Goal: Task Accomplishment & Management: Manage account settings

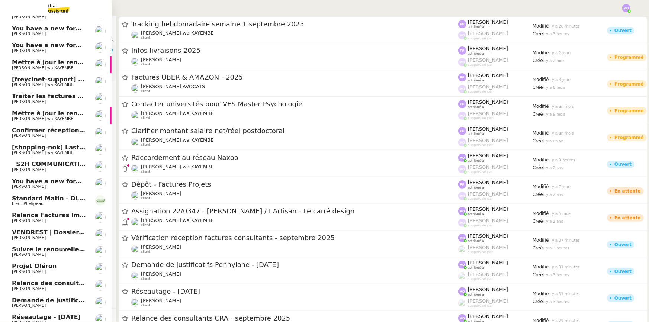
scroll to position [130, 0]
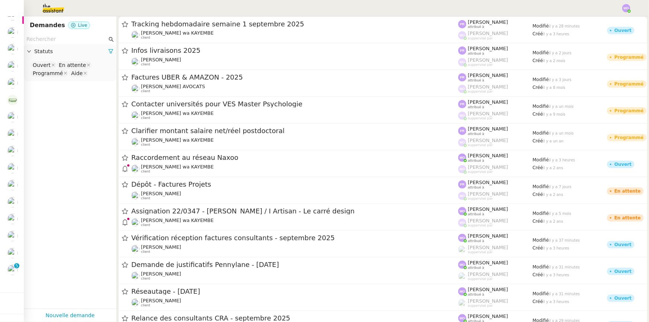
click at [71, 166] on app-tickets-filter "Statuts Ouvert En attente Programmé Aide" at bounding box center [70, 171] width 93 height 275
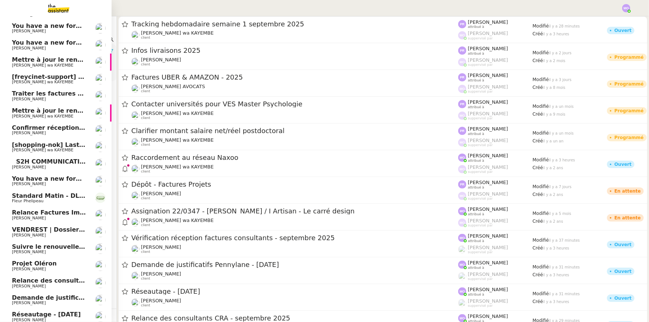
scroll to position [0, 0]
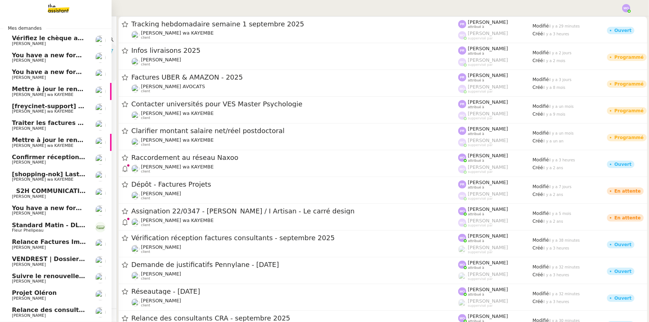
click at [64, 59] on span "[PERSON_NAME]" at bounding box center [49, 60] width 75 height 4
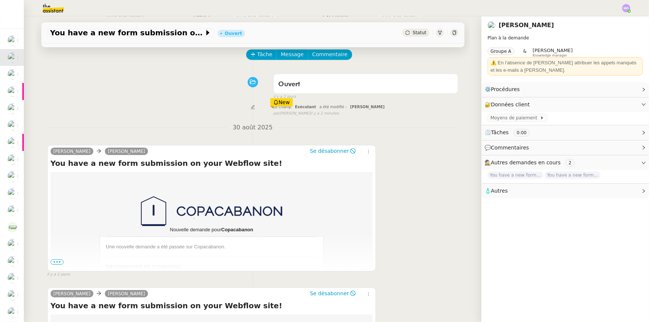
click at [55, 263] on span "•••" at bounding box center [57, 262] width 13 height 5
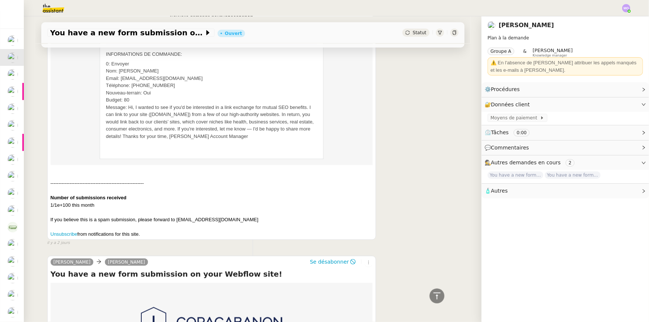
scroll to position [352, 0]
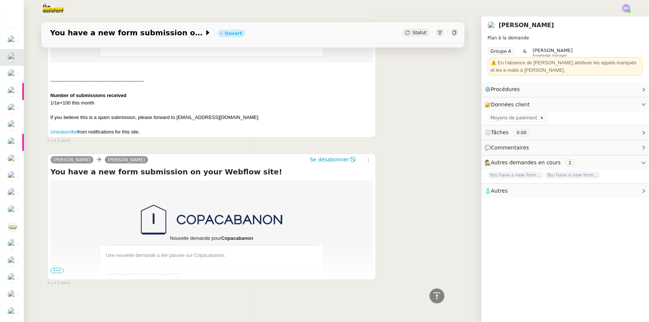
click at [58, 268] on span "•••" at bounding box center [57, 270] width 13 height 5
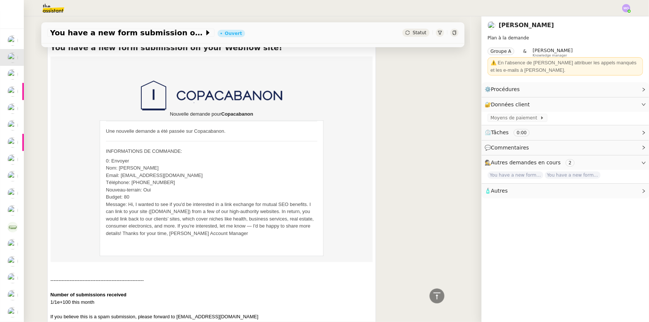
scroll to position [0, 0]
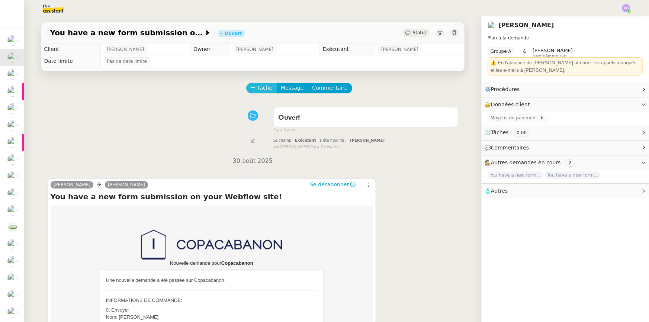
click at [257, 84] on span "Tâche" at bounding box center [264, 88] width 15 height 9
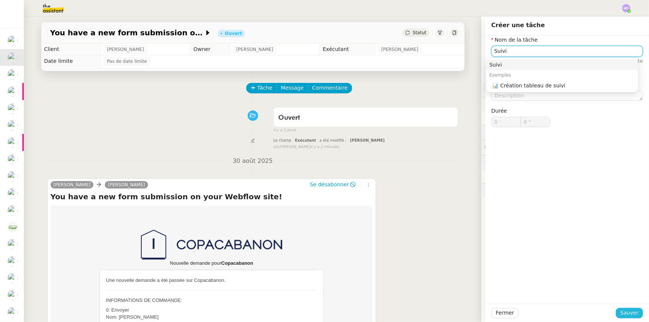
type input "Suivi"
click at [631, 312] on span "Sauver" at bounding box center [629, 313] width 18 height 9
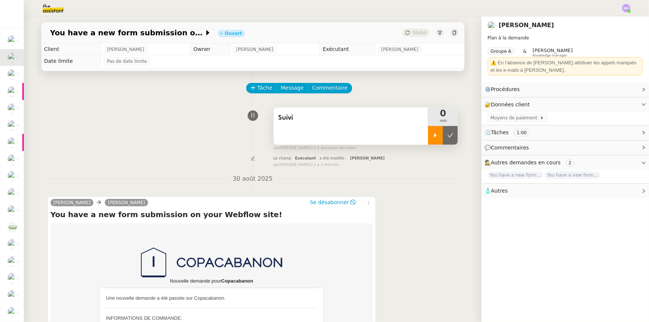
click at [433, 138] on icon at bounding box center [436, 135] width 6 height 6
click at [446, 139] on div at bounding box center [443, 135] width 30 height 19
click at [446, 139] on button at bounding box center [450, 135] width 15 height 19
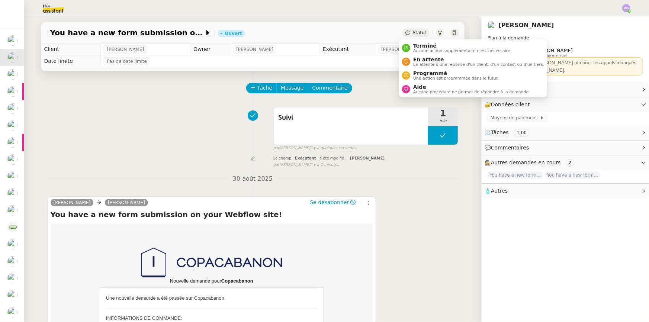
click at [417, 35] on span "Statut" at bounding box center [420, 32] width 14 height 5
click at [425, 49] on span "Aucune action supplémentaire n'est nécessaire." at bounding box center [462, 51] width 98 height 4
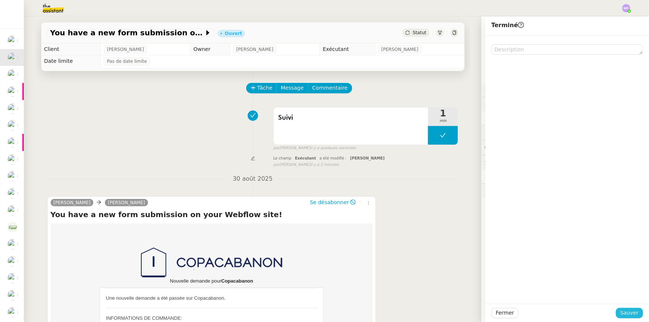
click at [631, 312] on span "Sauver" at bounding box center [629, 313] width 18 height 9
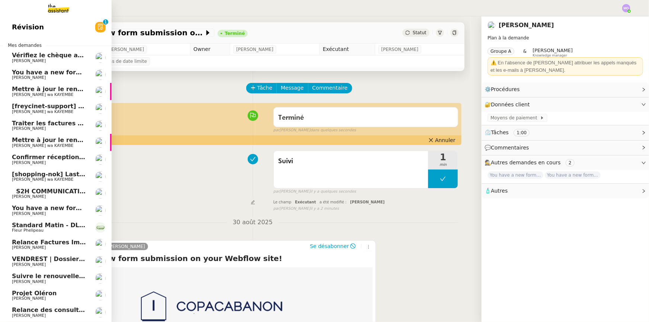
click at [51, 69] on span "You have a new form submission on your Webflow site!" at bounding box center [105, 72] width 186 height 7
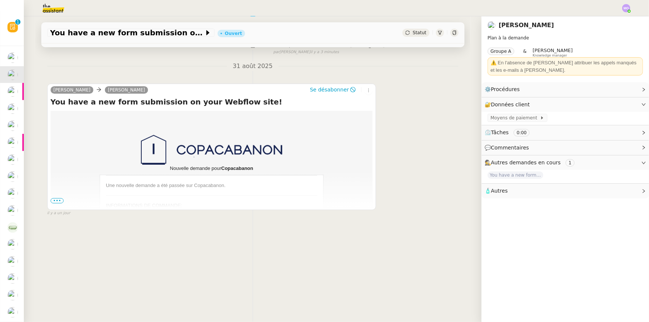
scroll to position [99, 0]
click at [54, 198] on span "•••" at bounding box center [57, 200] width 13 height 5
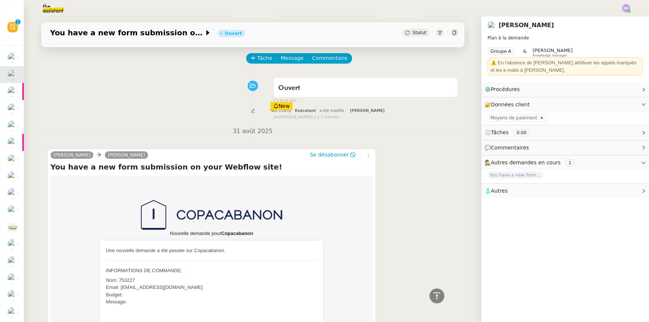
scroll to position [0, 0]
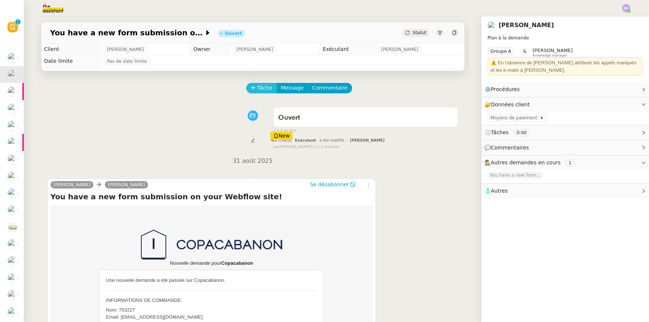
click at [257, 92] on span "Tâche" at bounding box center [264, 88] width 15 height 9
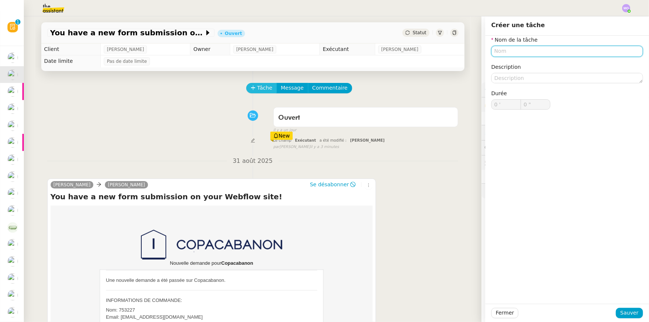
paste input "Suivi"
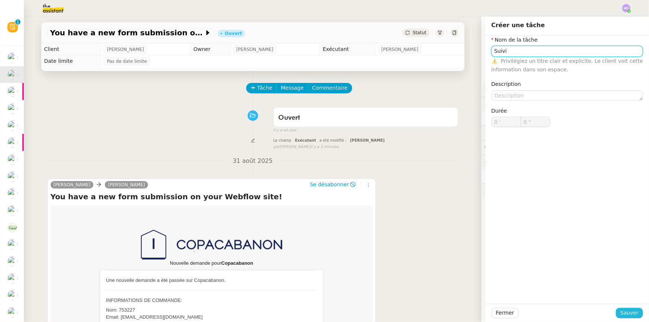
type input "Suivi"
click at [620, 314] on span "Sauver" at bounding box center [629, 313] width 18 height 9
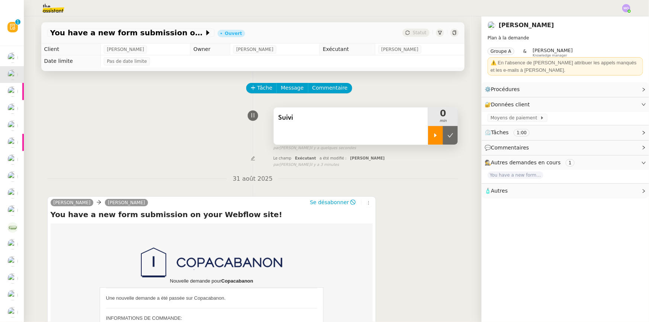
click at [433, 141] on div at bounding box center [435, 135] width 15 height 19
click at [440, 140] on div at bounding box center [443, 135] width 30 height 19
click at [443, 140] on button at bounding box center [450, 135] width 15 height 19
click at [443, 139] on button at bounding box center [443, 135] width 30 height 19
click at [447, 137] on icon at bounding box center [450, 135] width 6 height 6
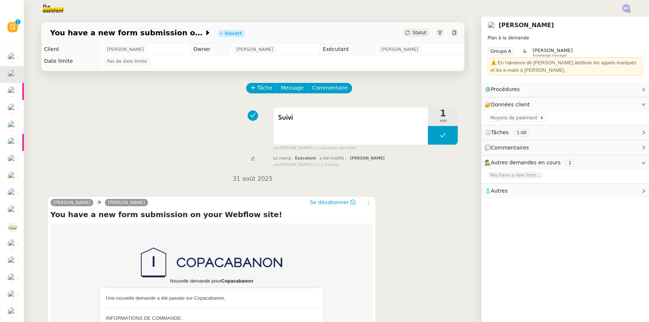
click at [416, 30] on span "Statut" at bounding box center [420, 32] width 14 height 5
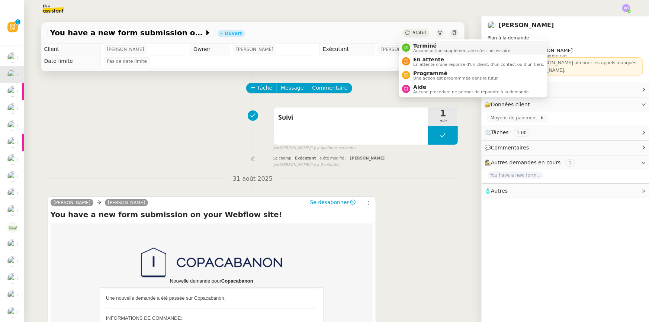
click at [423, 45] on span "Terminé" at bounding box center [462, 46] width 98 height 6
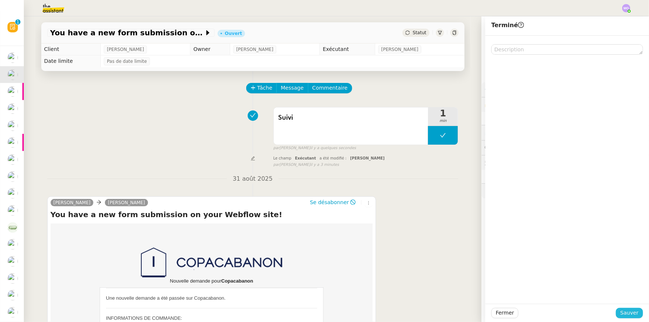
click at [623, 316] on span "Sauver" at bounding box center [629, 313] width 18 height 9
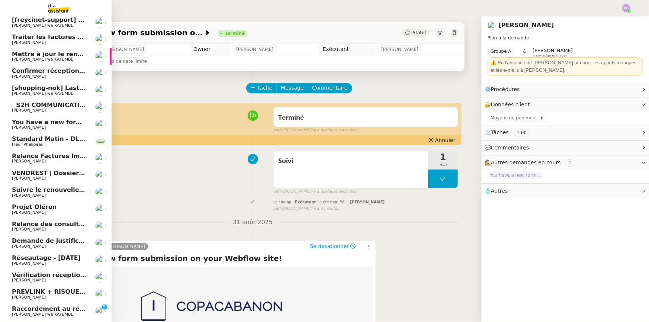
scroll to position [101, 0]
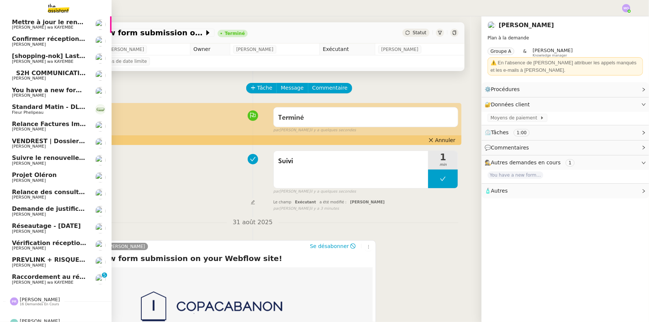
click at [71, 90] on span "You have a new form submission on your Webflow site!" at bounding box center [105, 90] width 186 height 7
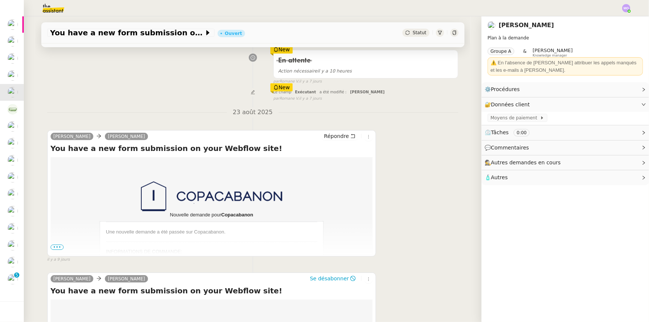
scroll to position [135, 0]
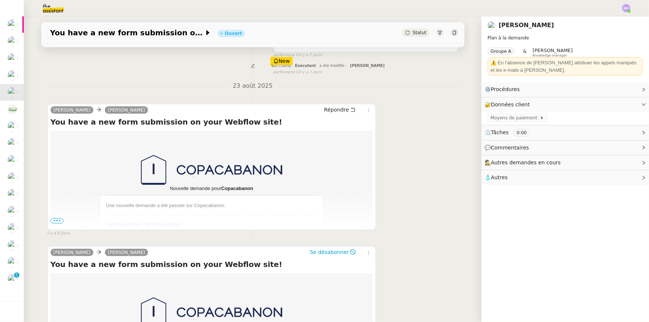
click at [54, 221] on span "•••" at bounding box center [57, 220] width 13 height 5
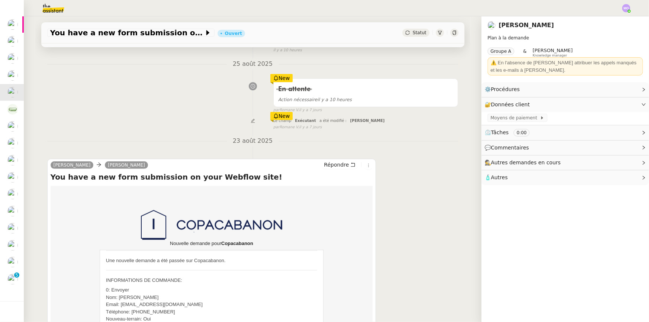
scroll to position [0, 0]
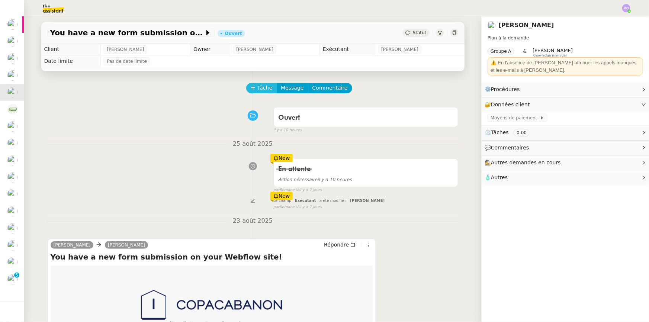
click at [257, 90] on span "Tâche" at bounding box center [264, 88] width 15 height 9
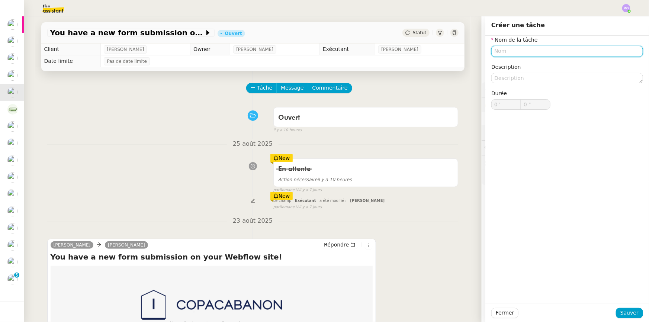
paste input "Suivi"
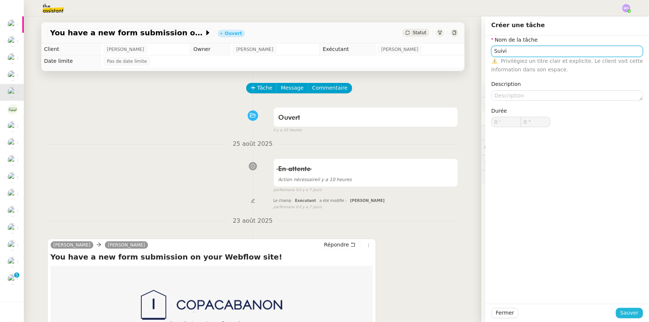
type input "Suivi"
click at [620, 312] on span "Sauver" at bounding box center [629, 313] width 18 height 9
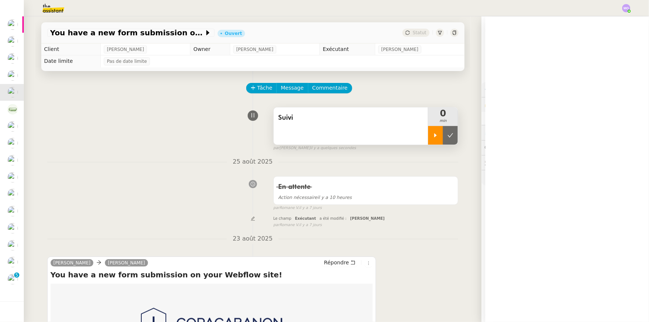
click at [434, 136] on icon at bounding box center [435, 135] width 3 height 4
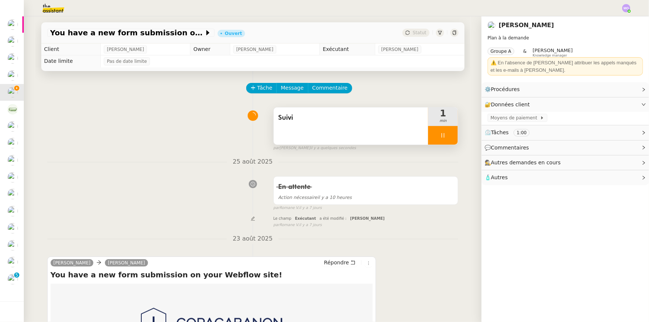
click at [443, 140] on div at bounding box center [443, 135] width 30 height 19
click at [443, 141] on button at bounding box center [450, 135] width 15 height 19
click at [420, 32] on span "Statut" at bounding box center [420, 32] width 14 height 5
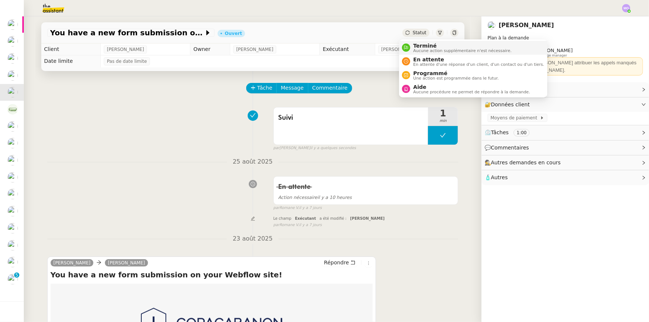
click at [422, 45] on span "Terminé" at bounding box center [462, 46] width 98 height 6
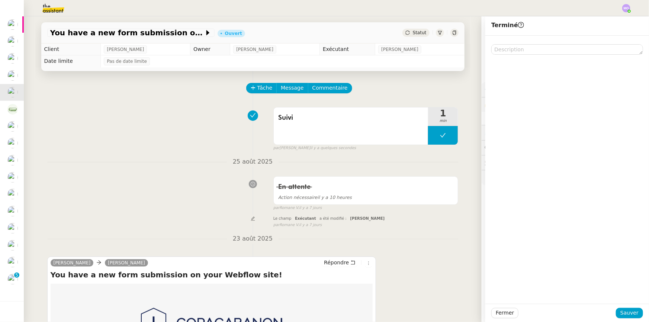
click at [613, 315] on div at bounding box center [567, 313] width 97 height 10
click at [624, 316] on span "Sauver" at bounding box center [629, 313] width 18 height 9
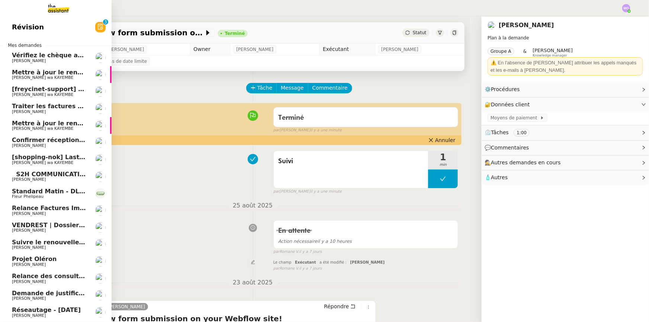
click at [60, 156] on span "[shopping-nok] Last Minute Labor Day Sale – Don't Miss It!" at bounding box center [105, 157] width 186 height 7
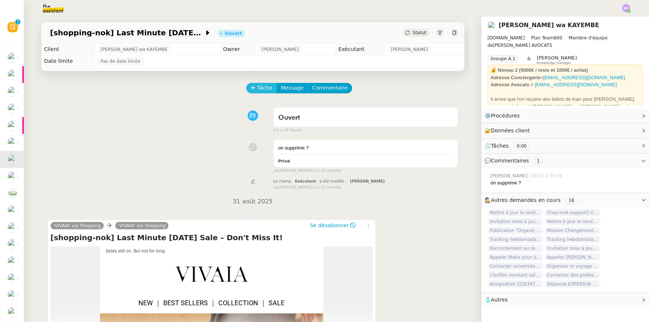
click at [257, 86] on span "Tâche" at bounding box center [264, 88] width 15 height 9
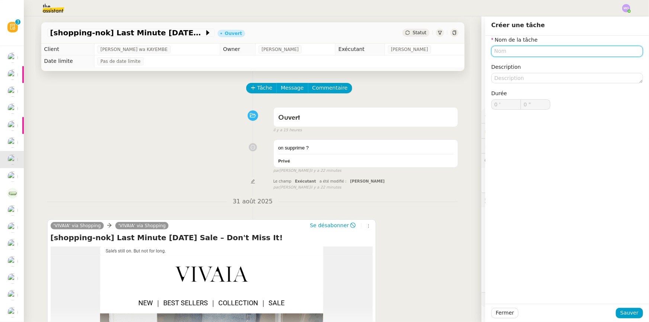
paste input "Suivi"
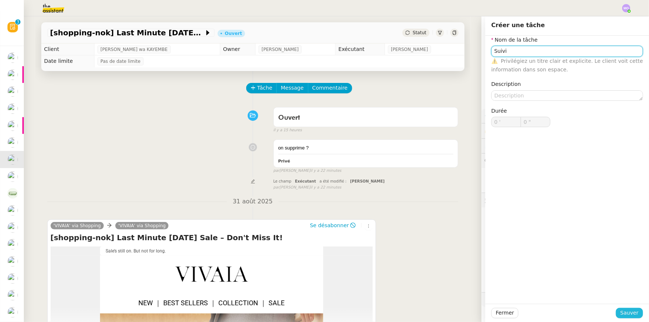
type input "Suivi"
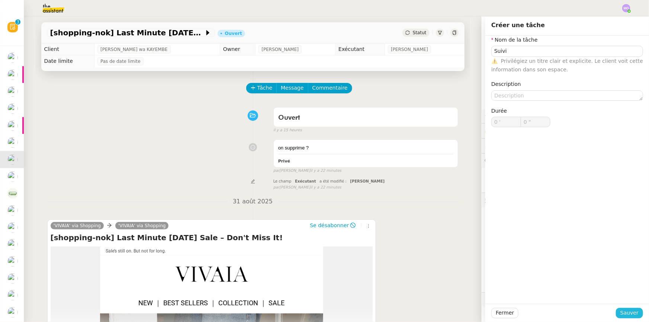
click at [617, 312] on button "Sauver" at bounding box center [629, 313] width 27 height 10
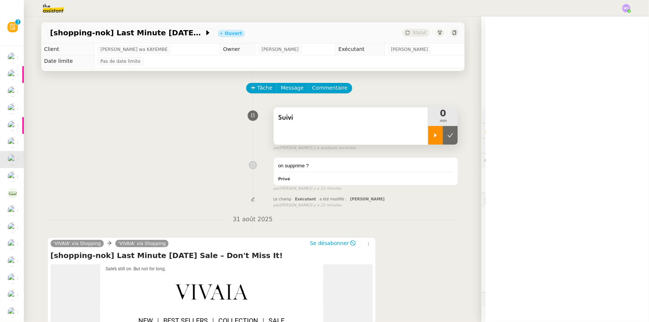
click at [433, 138] on icon at bounding box center [436, 135] width 6 height 6
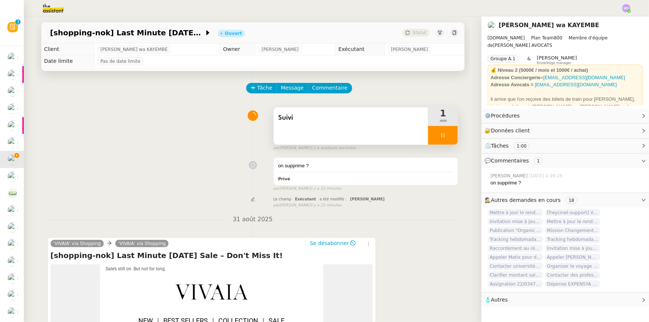
click at [440, 138] on icon at bounding box center [443, 135] width 6 height 6
click at [447, 138] on icon at bounding box center [450, 135] width 6 height 6
drag, startPoint x: 413, startPoint y: 32, endPoint x: 415, endPoint y: 36, distance: 4.8
click at [413, 32] on span "Statut" at bounding box center [420, 32] width 14 height 5
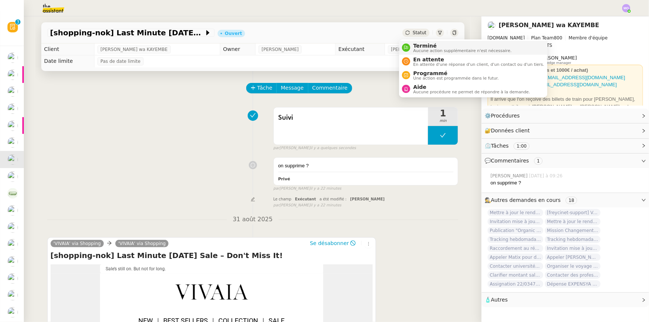
click at [421, 48] on span "Terminé" at bounding box center [462, 46] width 98 height 6
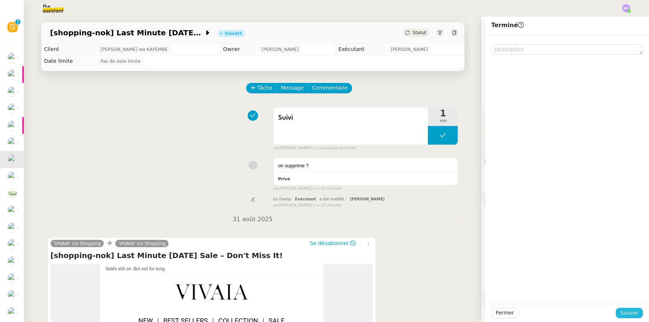
click at [632, 309] on span "Sauver" at bounding box center [629, 313] width 18 height 9
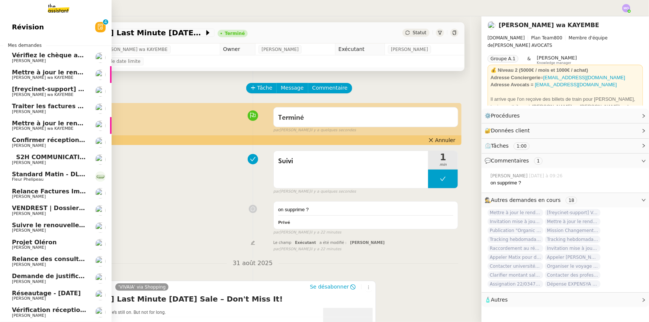
click at [61, 87] on span "[freycinet-support] Votre facture Internet est arrivée" at bounding box center [101, 89] width 179 height 7
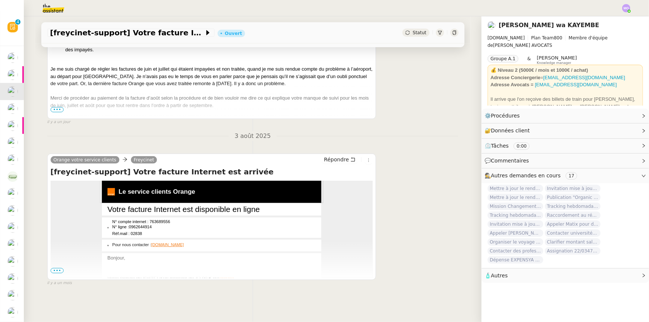
scroll to position [223, 0]
click at [51, 268] on span "•••" at bounding box center [57, 270] width 13 height 5
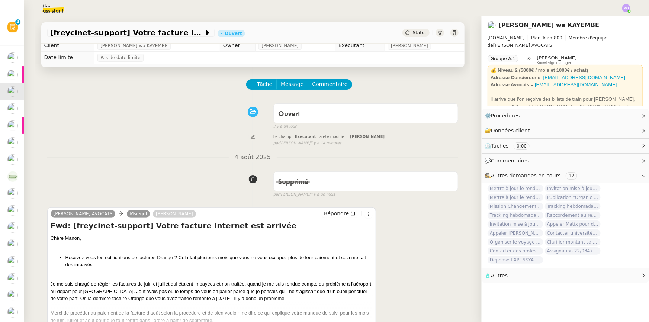
scroll to position [0, 0]
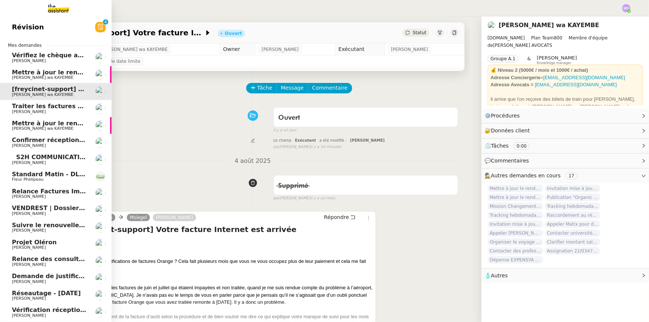
click at [61, 74] on span "Mettre à jour le rendez-vous chez Dr [PERSON_NAME]" at bounding box center [102, 72] width 180 height 7
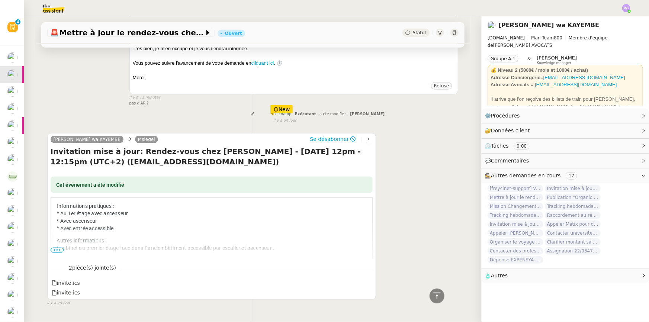
scroll to position [310, 0]
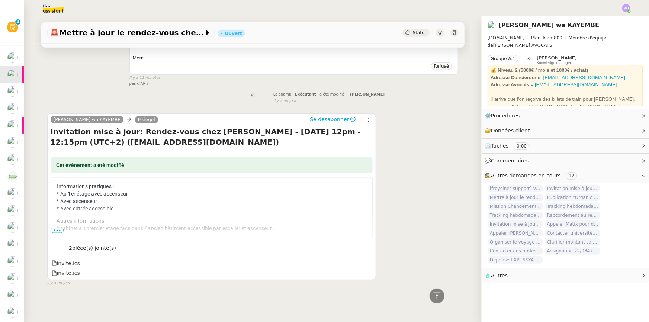
click at [59, 228] on span "•••" at bounding box center [57, 230] width 13 height 5
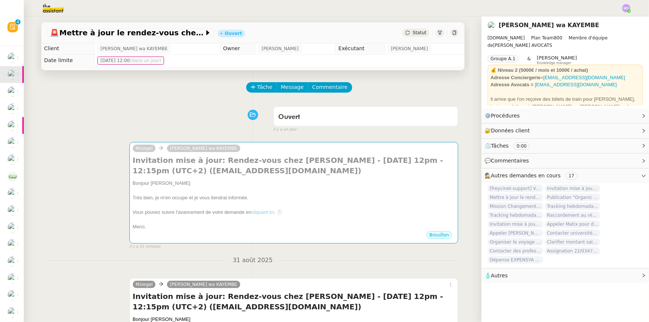
scroll to position [0, 0]
click at [260, 86] on span "Tâche" at bounding box center [264, 88] width 15 height 9
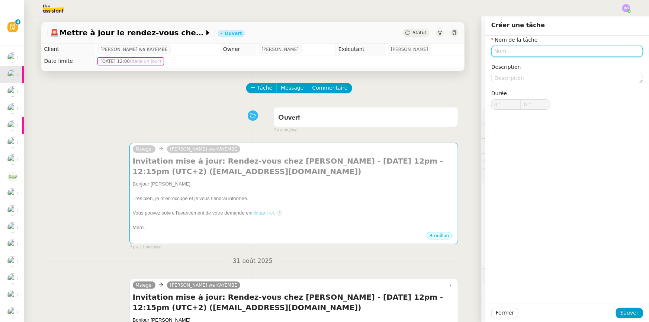
paste input "Suivi"
type input "Suivi"
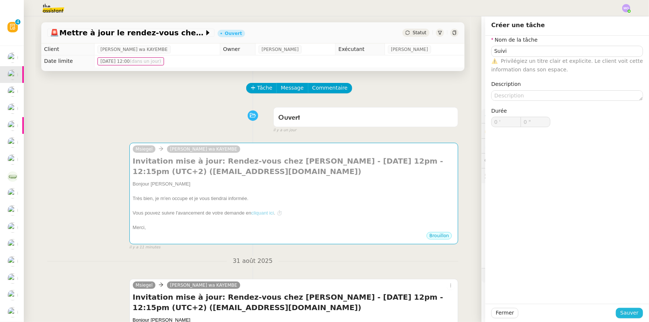
drag, startPoint x: 626, startPoint y: 313, endPoint x: 571, endPoint y: 304, distance: 56.2
click at [625, 312] on span "Sauver" at bounding box center [629, 313] width 18 height 9
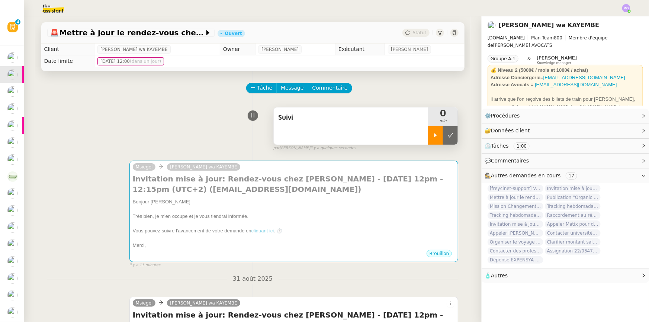
click at [431, 141] on div at bounding box center [435, 135] width 15 height 19
click at [448, 138] on div at bounding box center [443, 135] width 30 height 19
click at [448, 138] on button at bounding box center [450, 135] width 15 height 19
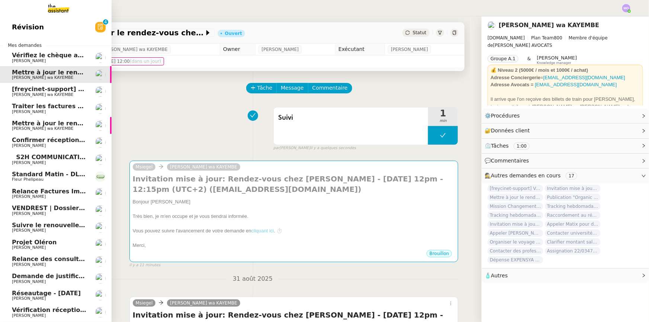
click at [60, 57] on span "Vérifiez le chèque avec La Redoute" at bounding box center [70, 55] width 117 height 7
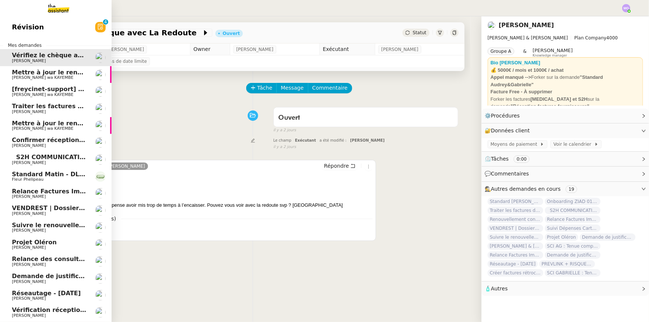
click at [62, 75] on span "[PERSON_NAME] wa KAYEMBE" at bounding box center [42, 77] width 61 height 5
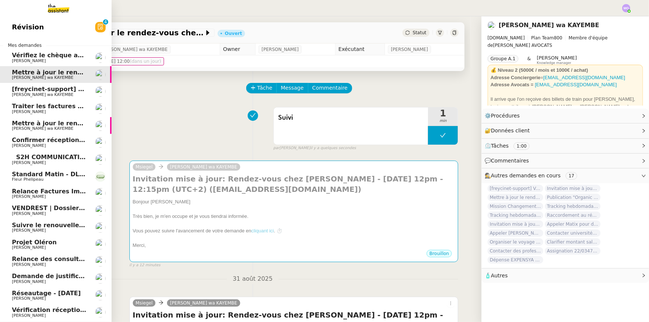
click at [60, 91] on span "[freycinet-support] Votre facture Internet est arrivée" at bounding box center [101, 89] width 179 height 7
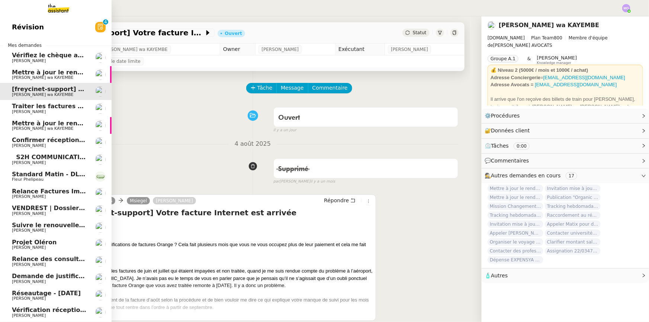
click at [54, 109] on span "Traiter les factures d'[DATE]" at bounding box center [59, 106] width 94 height 7
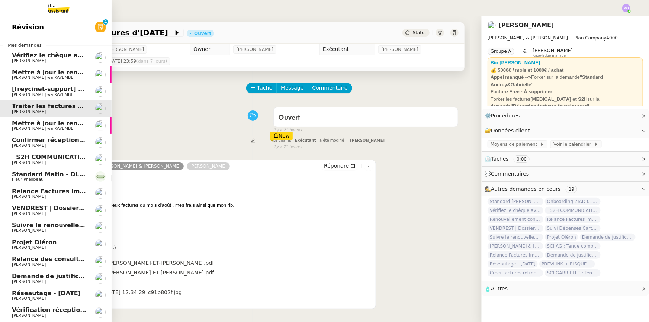
click at [49, 125] on span "Mettre à jour le rendez-vous chez Dr [PERSON_NAME]" at bounding box center [102, 123] width 180 height 7
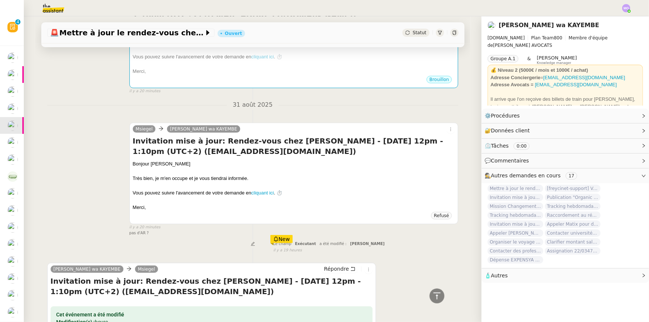
scroll to position [141, 0]
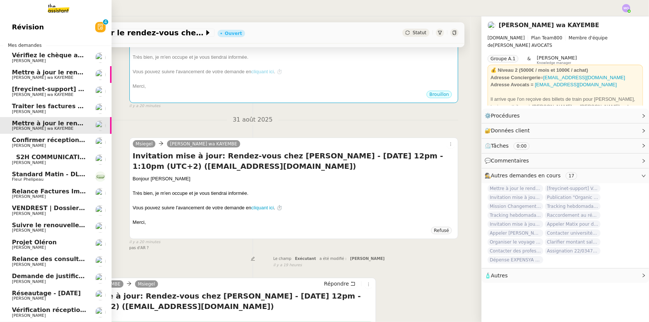
click at [47, 74] on span "Mettre à jour le rendez-vous chez Dr [PERSON_NAME]" at bounding box center [102, 72] width 180 height 7
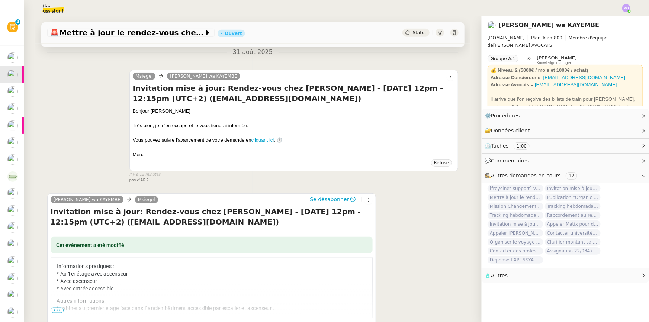
scroll to position [244, 0]
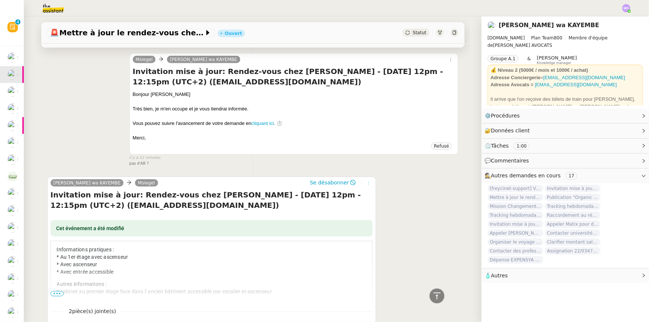
click at [366, 185] on icon at bounding box center [368, 183] width 4 height 4
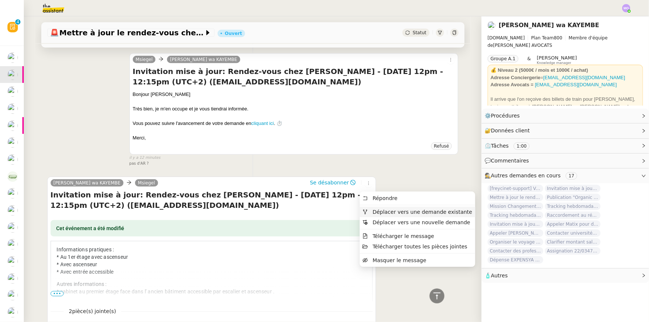
click at [391, 214] on span "Déplacer vers une demande existante" at bounding box center [423, 212] width 100 height 6
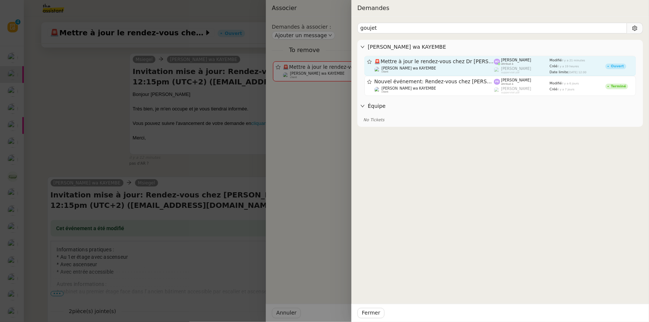
type input "goujet"
click at [434, 65] on div "🚨 Mettre à jour le rendez-vous chez Dr Gouget Naomi OMEONGA wa KAYEMBE client" at bounding box center [435, 65] width 120 height 15
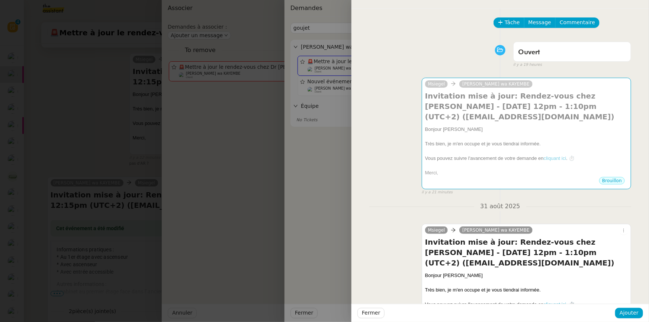
click at [338, 128] on div at bounding box center [324, 161] width 649 height 322
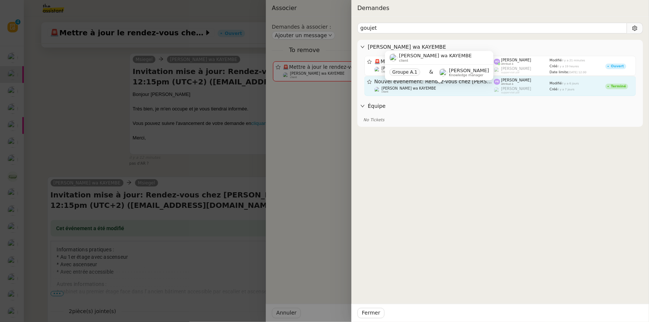
click at [414, 89] on span "[PERSON_NAME] wa KAYEMBE" at bounding box center [409, 88] width 55 height 4
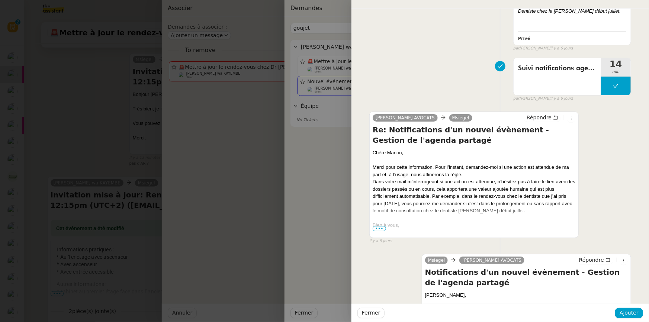
scroll to position [879, 0]
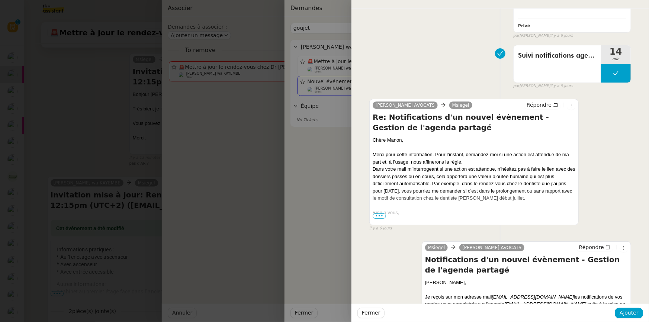
click at [323, 151] on div at bounding box center [324, 161] width 649 height 322
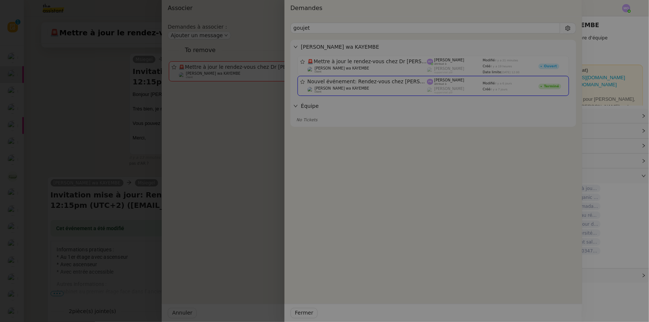
click at [238, 157] on div at bounding box center [257, 161] width 649 height 322
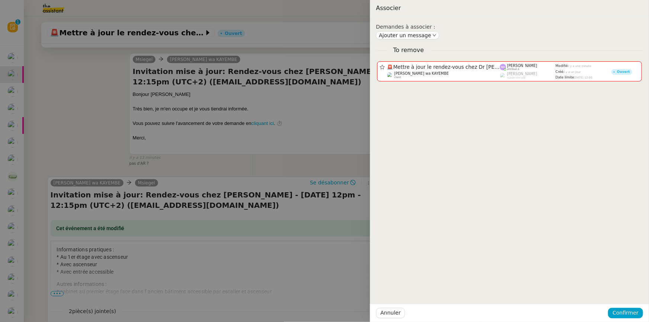
click at [97, 148] on div at bounding box center [324, 161] width 649 height 322
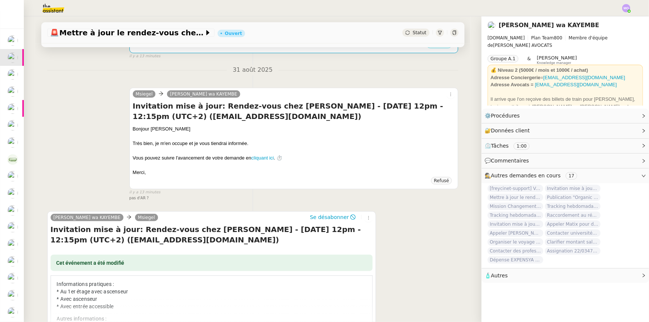
scroll to position [244, 0]
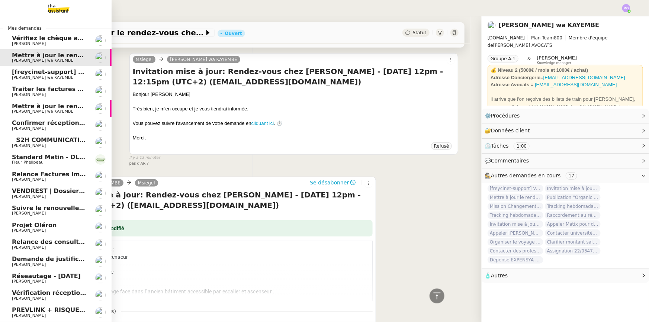
click at [60, 155] on span "Standard Matin - DLAB" at bounding box center [50, 157] width 77 height 7
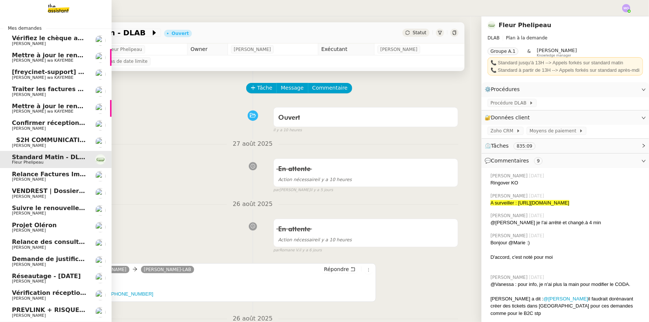
click at [62, 209] on span "Suivre le renouvellement produit Trimble" at bounding box center [81, 208] width 138 height 7
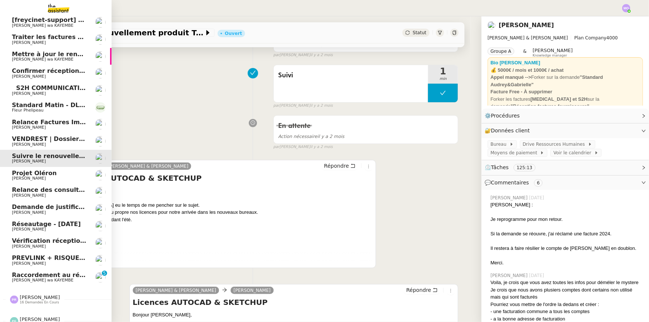
scroll to position [62, 0]
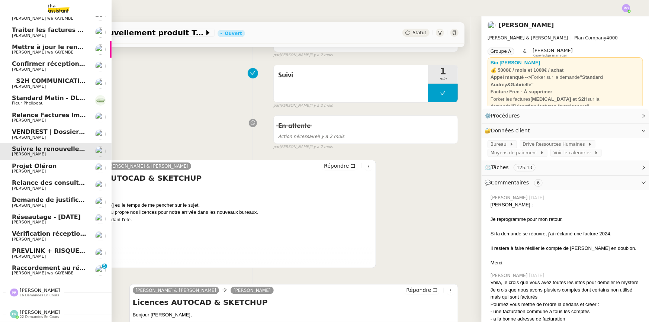
click at [48, 197] on span "Demande de justificatifs Pennylane - [DATE]" at bounding box center [86, 199] width 148 height 7
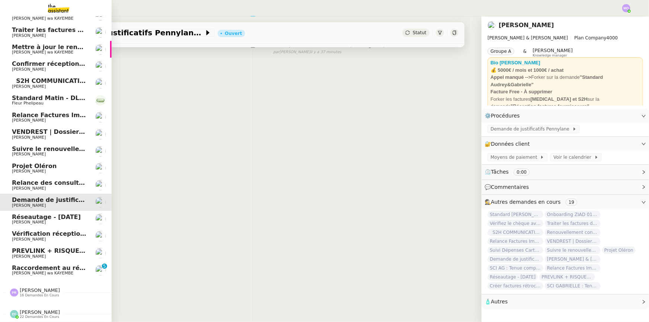
scroll to position [99, 0]
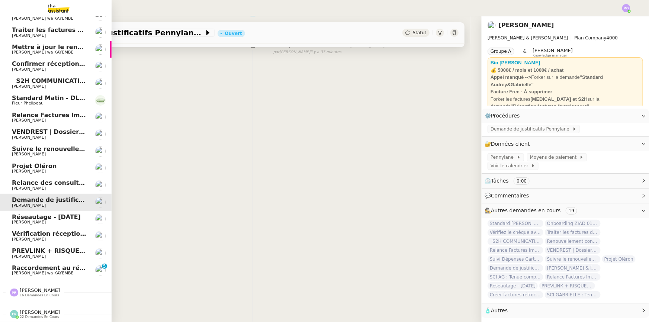
click at [52, 186] on span "[PERSON_NAME]" at bounding box center [49, 188] width 75 height 4
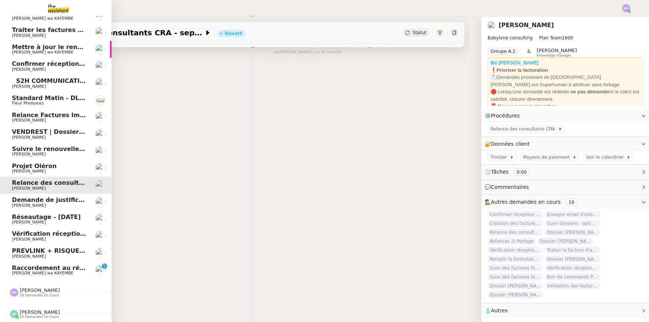
click at [61, 197] on span "Demande de justificatifs Pennylane - [DATE]" at bounding box center [86, 199] width 148 height 7
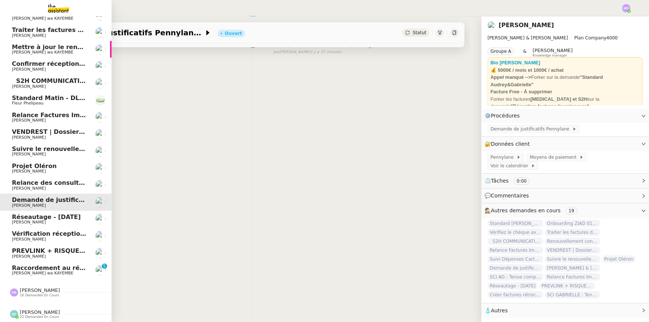
click at [62, 220] on span "[PERSON_NAME]" at bounding box center [49, 222] width 75 height 4
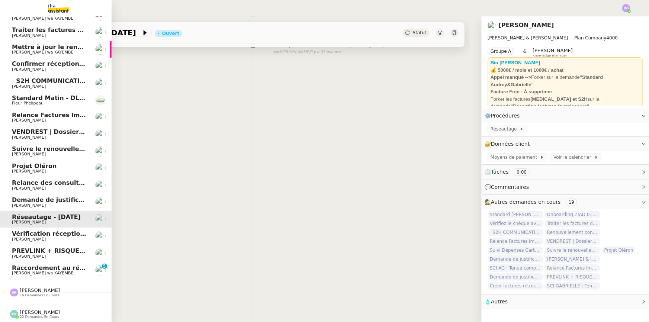
click at [56, 233] on span "Vérification réception factures consultants - septembre 2025" at bounding box center [114, 233] width 205 height 7
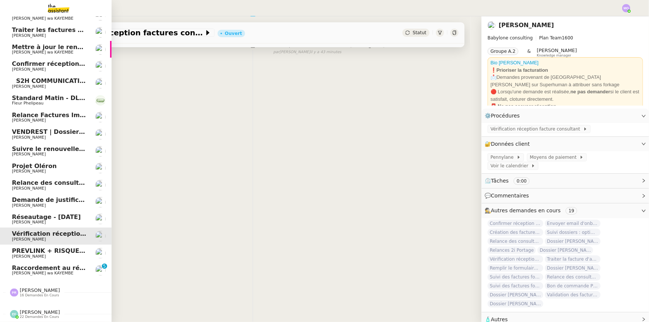
click at [56, 214] on span "Réseautage - [DATE]" at bounding box center [46, 217] width 69 height 7
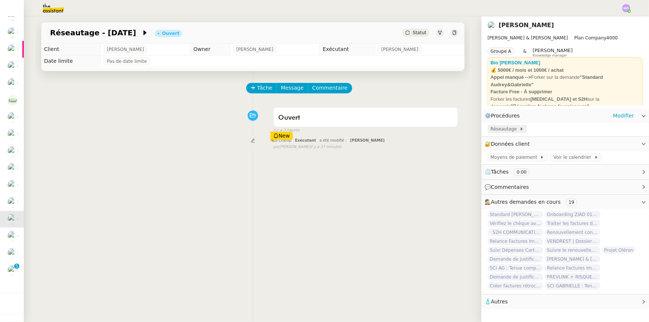
click at [491, 128] on span "Réseautage" at bounding box center [505, 128] width 29 height 7
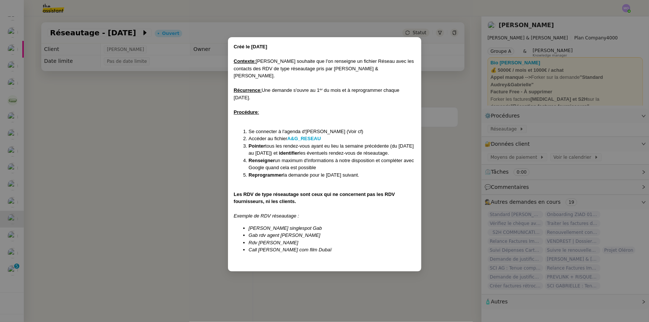
click at [166, 169] on nz-modal-container "Créé le 03/02/2025 Contexte : Ségolène souhaite que l'on renseigne un fichier R…" at bounding box center [324, 161] width 649 height 322
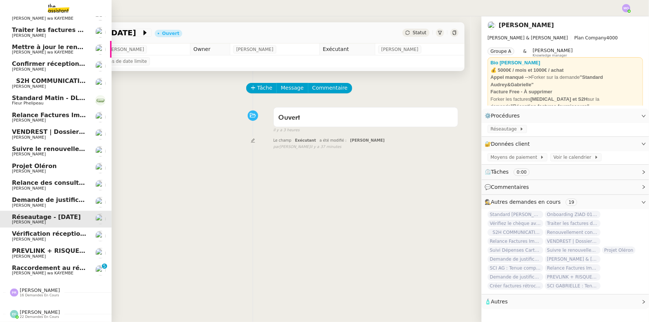
click at [57, 265] on span "Raccordement au réseau Naxoo" at bounding box center [65, 267] width 107 height 7
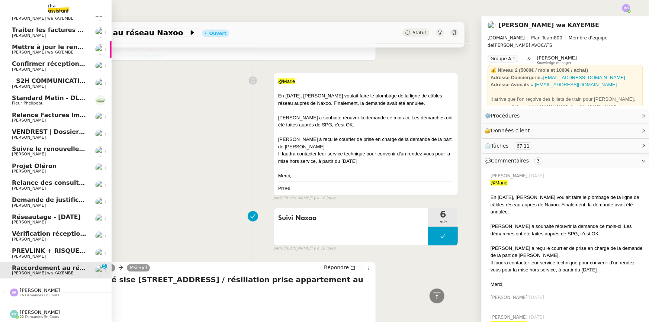
click at [32, 288] on span "[PERSON_NAME]" at bounding box center [40, 291] width 40 height 6
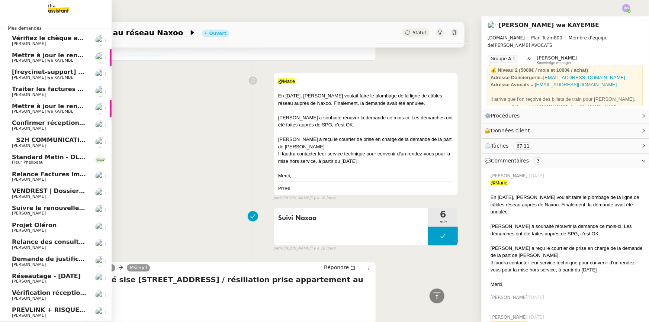
click at [69, 128] on span "[PERSON_NAME]" at bounding box center [49, 128] width 75 height 4
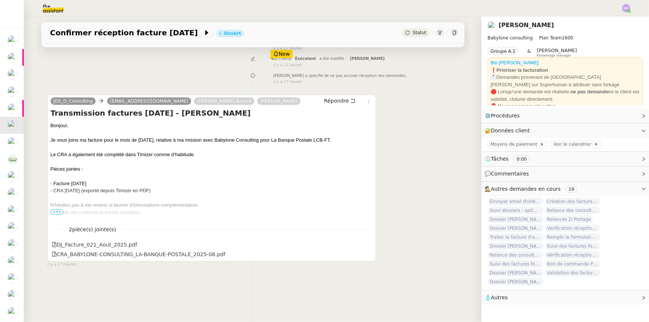
scroll to position [99, 0]
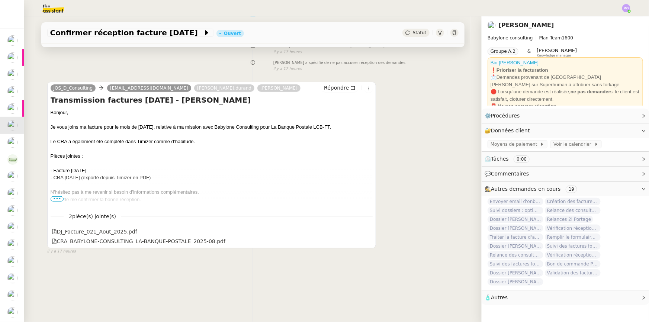
click at [76, 275] on div "Tâche Message Commentaire Veuillez patienter une erreur s'est produite 👌👌👌 mess…" at bounding box center [252, 137] width 435 height 322
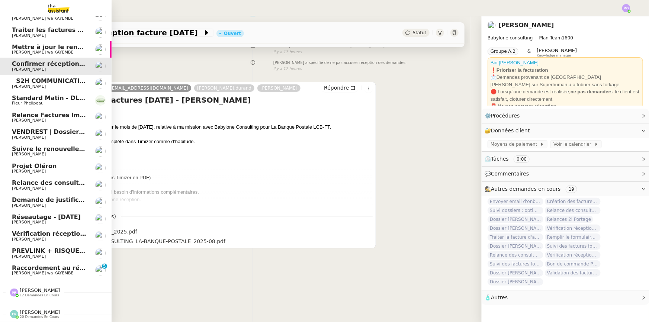
scroll to position [62, 0]
click at [32, 293] on span "12 demandes en cours" at bounding box center [39, 295] width 39 height 4
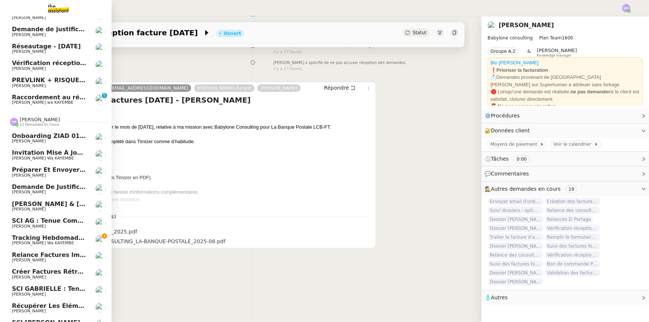
scroll to position [231, 0]
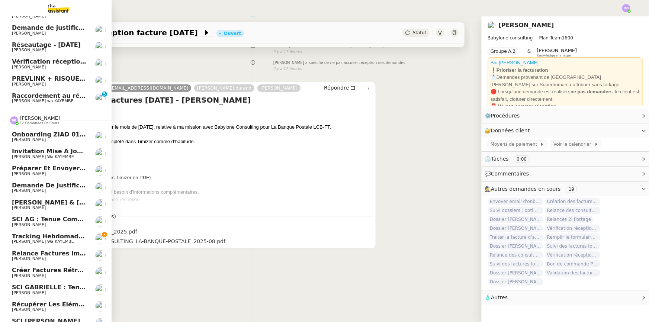
click at [54, 157] on span "[PERSON_NAME] wa KAYEMBE" at bounding box center [43, 156] width 62 height 5
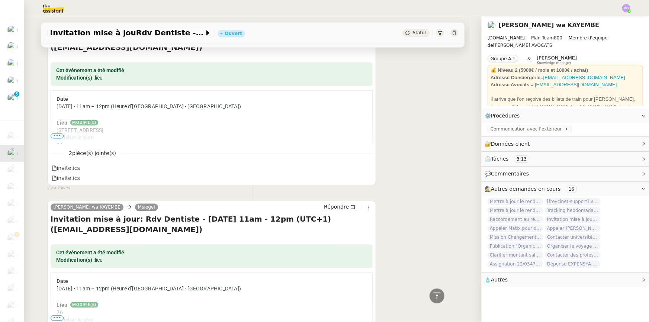
scroll to position [741, 0]
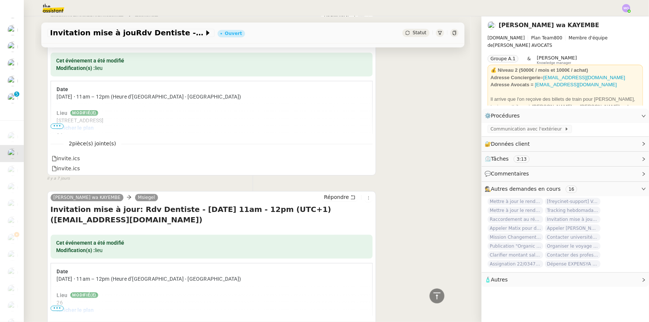
click at [51, 126] on span "•••" at bounding box center [57, 125] width 13 height 5
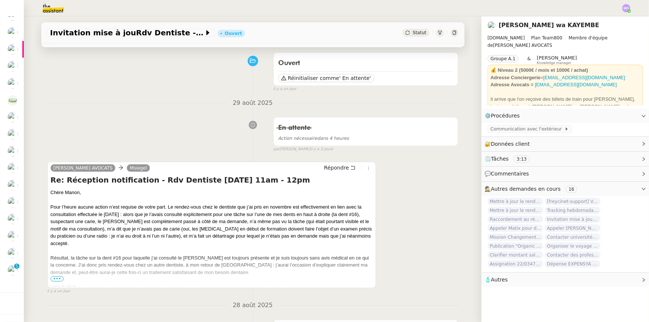
scroll to position [67, 0]
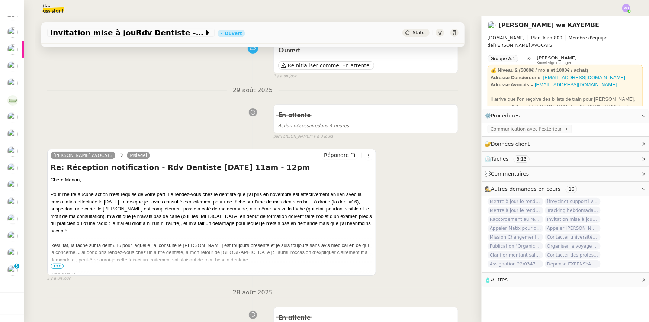
click at [60, 267] on span "•••" at bounding box center [57, 266] width 13 height 5
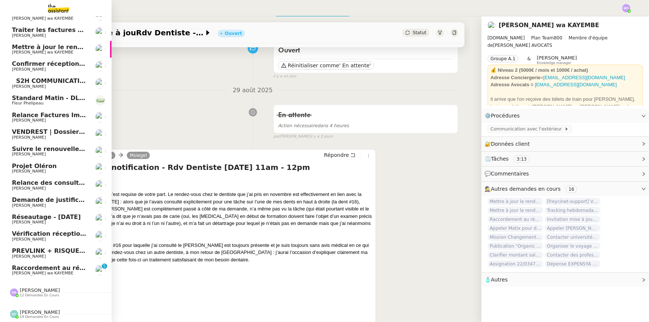
click at [33, 288] on span "[PERSON_NAME]" at bounding box center [40, 291] width 40 height 6
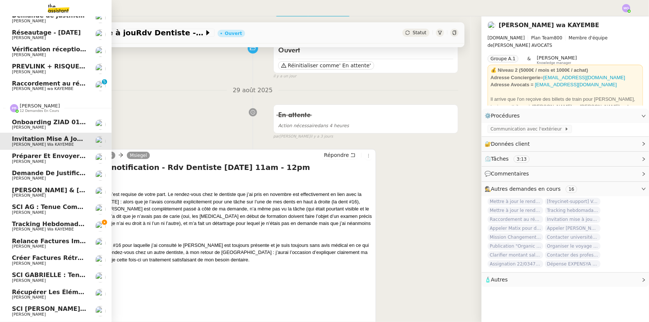
scroll to position [266, 0]
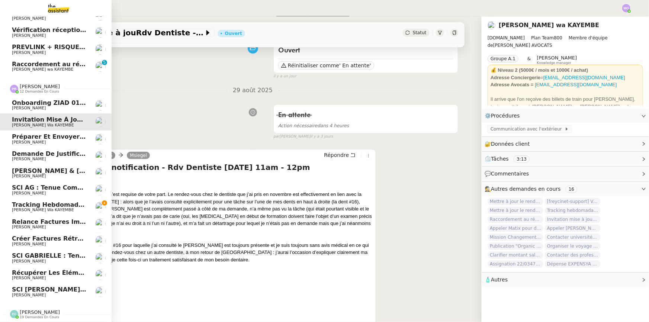
click at [66, 134] on span "Préparer et envoyer les courriers de résiliation" at bounding box center [93, 136] width 163 height 7
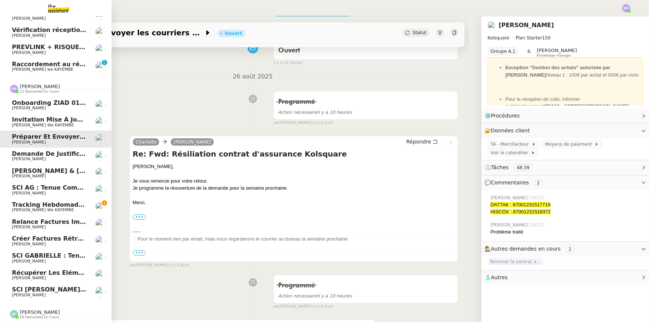
click at [63, 201] on span "Tracking hebdomadaire semaine 1 septembre 2025" at bounding box center [99, 204] width 174 height 7
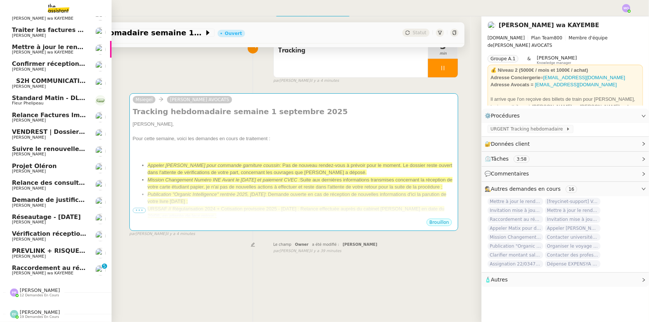
scroll to position [62, 0]
click at [54, 196] on span "Demande de justificatifs Pennylane - [DATE]" at bounding box center [86, 199] width 148 height 7
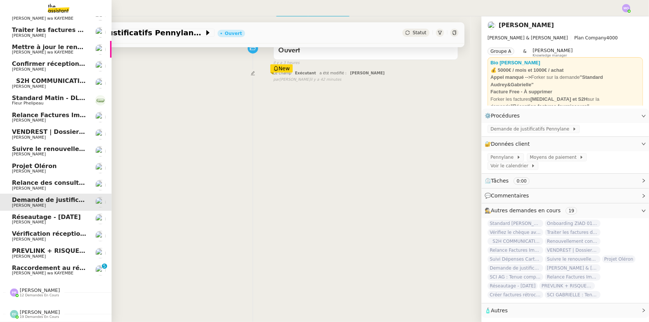
click at [45, 265] on span "Raccordement au réseau Naxoo" at bounding box center [65, 267] width 107 height 7
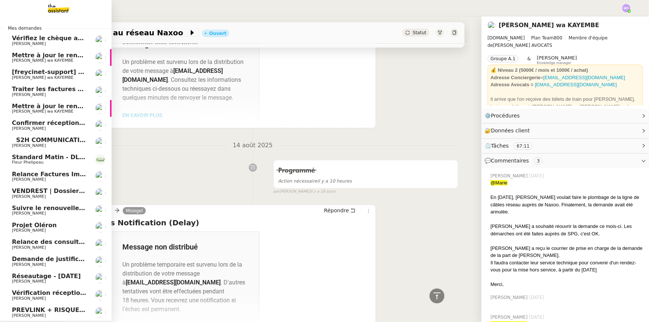
click at [67, 142] on span "​​ ​​ ​S2H COMMUNICATION​ ​Facture​ ​FAC02214127​ ​" at bounding box center [89, 140] width 155 height 7
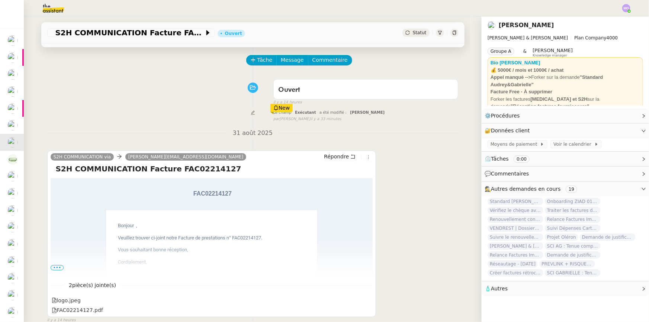
scroll to position [99, 0]
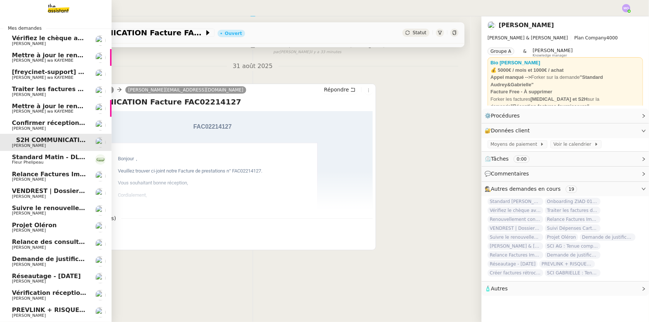
click at [59, 120] on span "Confirmer réception facture [DATE]" at bounding box center [71, 122] width 118 height 7
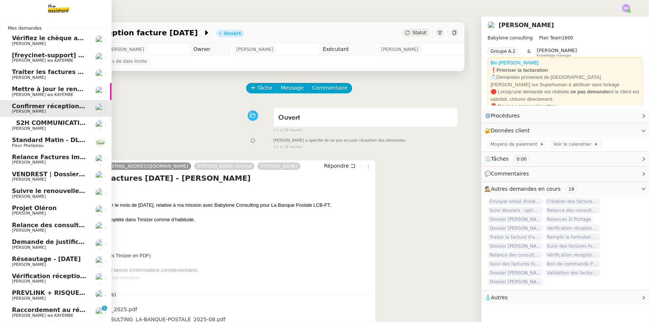
click at [56, 98] on link "Mettre à jour le rendez-vous chez Dr Gouget Naomi OMEONGA wa KAYEMBE" at bounding box center [56, 91] width 112 height 17
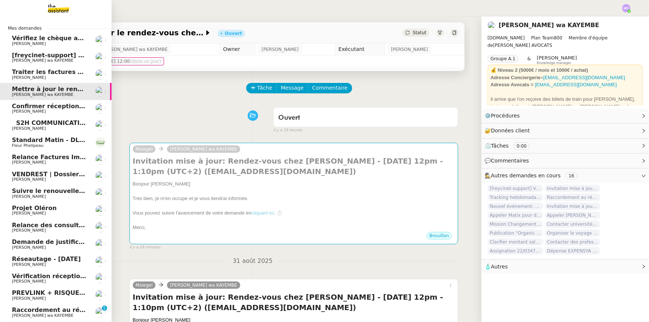
click at [58, 56] on span "[freycinet-support] Votre facture Internet est arrivée" at bounding box center [101, 55] width 179 height 7
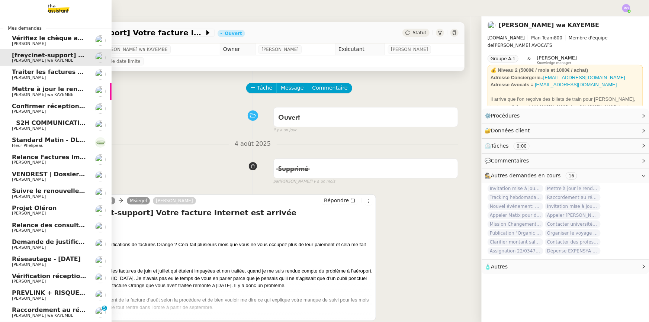
click at [60, 69] on span "Traiter les factures d'[DATE]" at bounding box center [59, 71] width 94 height 7
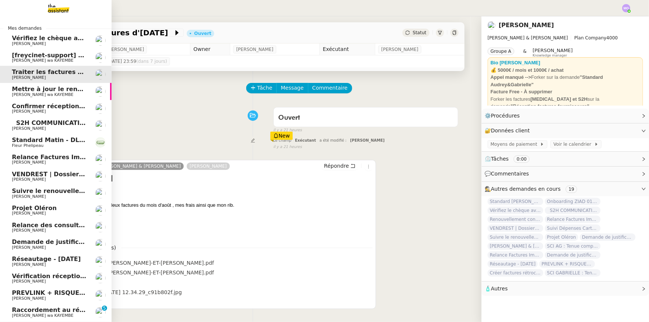
click at [60, 59] on span "[PERSON_NAME] wa KAYEMBE" at bounding box center [42, 60] width 61 height 5
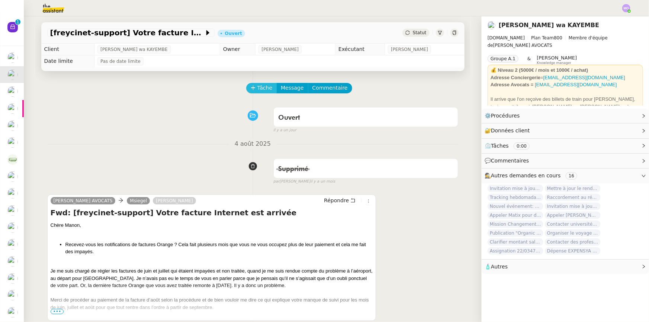
click at [257, 91] on span "Tâche" at bounding box center [264, 88] width 15 height 9
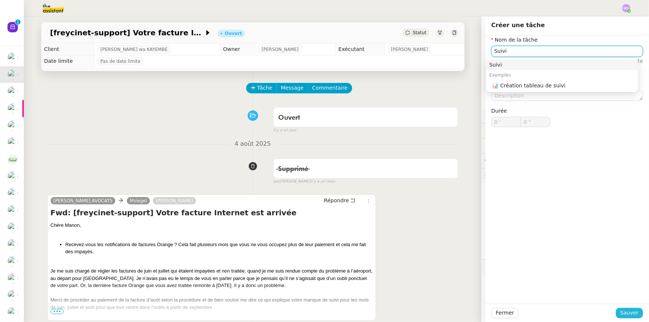
type input "Suivi"
click at [621, 309] on span "Sauver" at bounding box center [629, 313] width 18 height 9
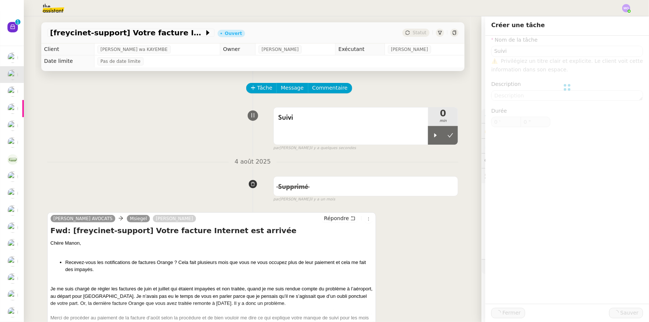
drag, startPoint x: 429, startPoint y: 142, endPoint x: 380, endPoint y: 158, distance: 51.5
click at [429, 142] on div at bounding box center [435, 135] width 15 height 19
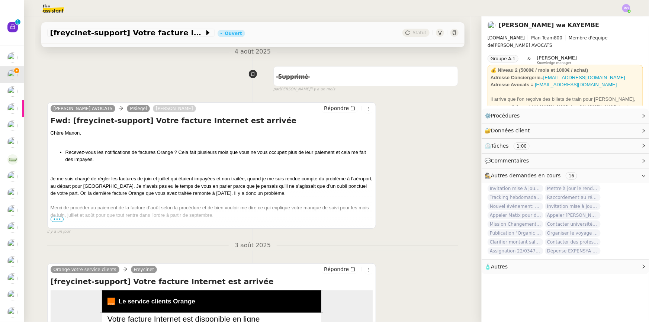
scroll to position [135, 0]
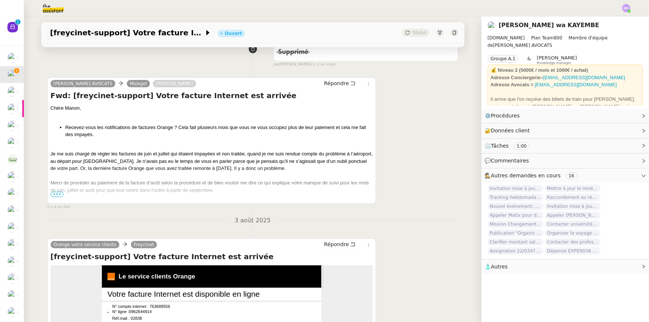
click at [56, 196] on span "•••" at bounding box center [57, 194] width 13 height 5
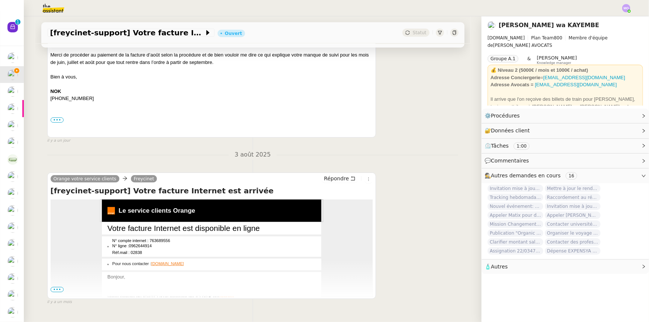
scroll to position [286, 0]
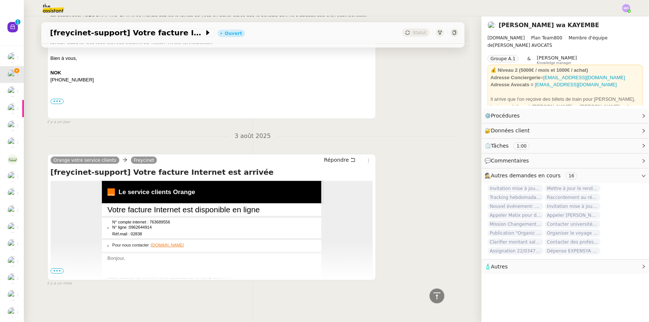
click at [59, 269] on span "•••" at bounding box center [57, 271] width 13 height 5
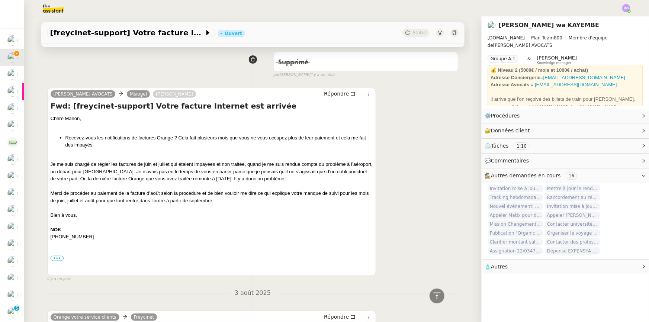
scroll to position [0, 0]
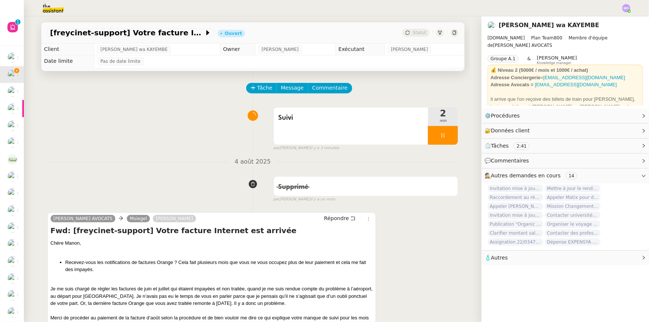
click at [49, 8] on img at bounding box center [48, 8] width 58 height 16
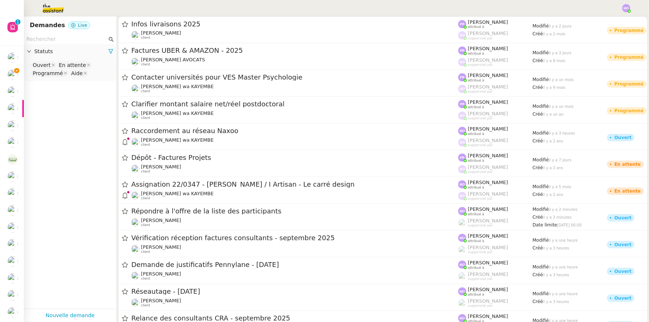
click at [62, 36] on input "text" at bounding box center [66, 39] width 81 height 9
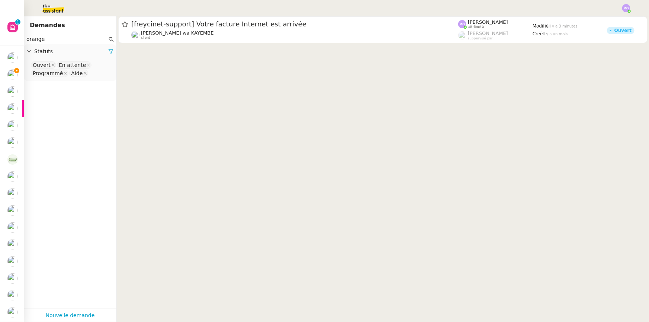
type input "orange"
click at [93, 74] on nz-select-top-control "Ouvert En attente Programmé Aide" at bounding box center [70, 69] width 81 height 17
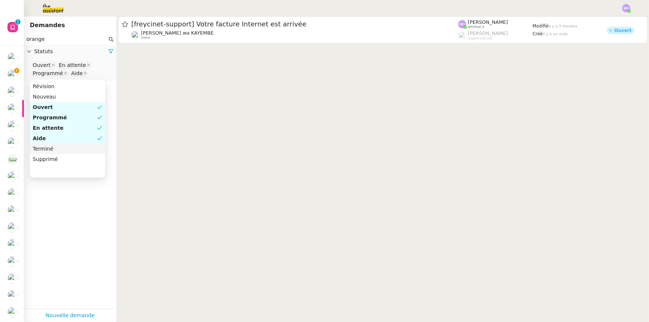
click at [65, 150] on div "Terminé" at bounding box center [68, 148] width 70 height 7
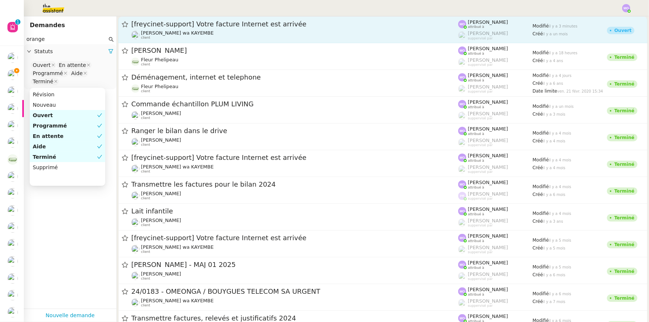
click at [233, 29] on div "[freycinet-support] Votre facture Internet est arrivée [PERSON_NAME] wa KAYEMBE…" at bounding box center [294, 30] width 327 height 20
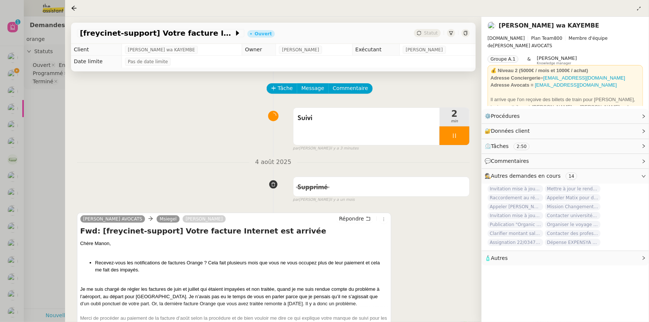
click at [44, 113] on div at bounding box center [324, 161] width 649 height 322
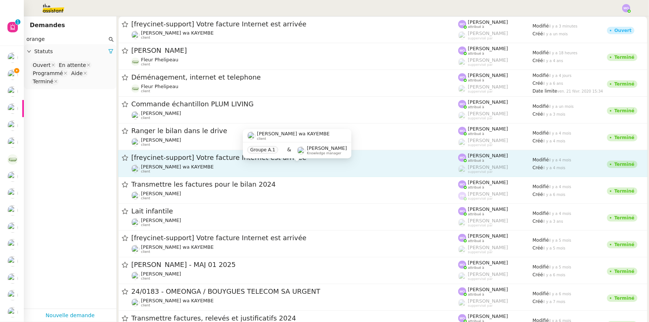
click at [198, 167] on span "[PERSON_NAME] wa KAYEMBE" at bounding box center [177, 167] width 73 height 6
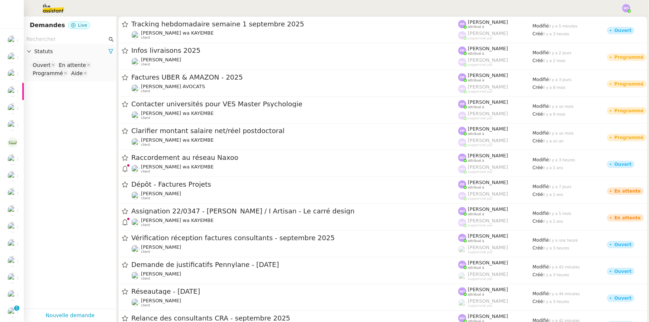
click at [62, 41] on input "text" at bounding box center [66, 39] width 81 height 9
click at [50, 37] on input "text" at bounding box center [66, 39] width 81 height 9
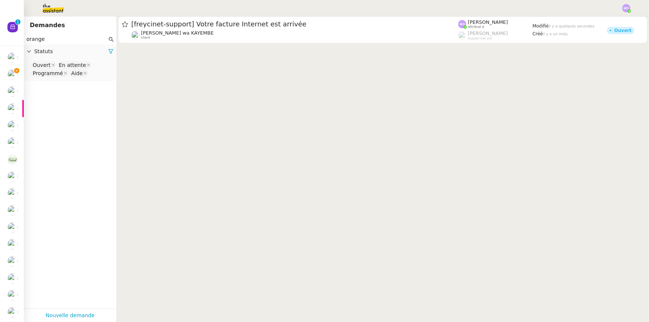
click at [91, 74] on nz-select-top-control "Ouvert En attente Programmé Aide" at bounding box center [70, 69] width 81 height 17
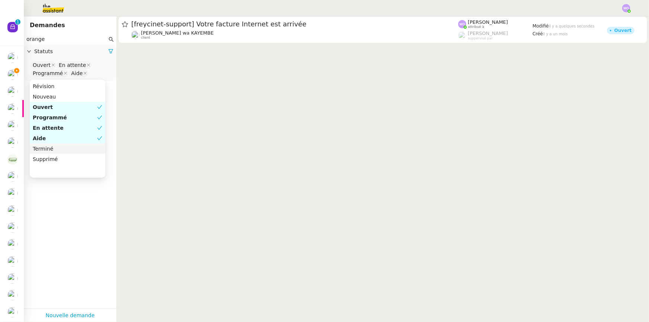
click at [58, 153] on nz-option-item "Terminé" at bounding box center [68, 149] width 76 height 10
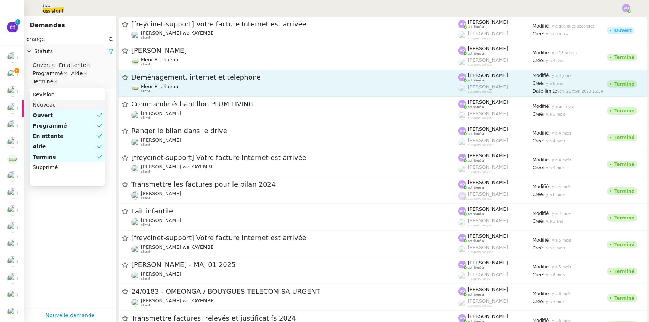
click at [213, 83] on div "Déménagement, internet et telephone Fleur Phelipeau client" at bounding box center [294, 83] width 327 height 20
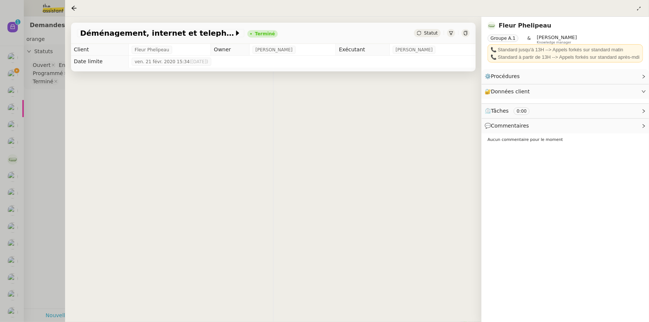
click at [71, 143] on div "👌👌👌 message envoyé ✌️✌️✌️ une erreur s'est produite" at bounding box center [273, 232] width 417 height 322
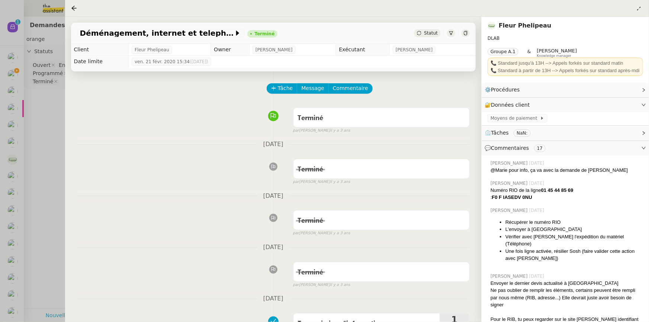
click at [47, 143] on div at bounding box center [324, 161] width 649 height 322
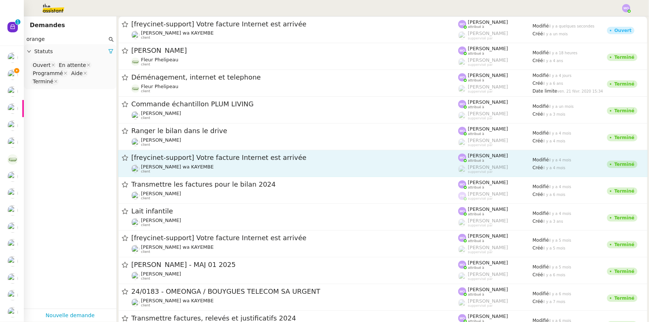
click at [215, 156] on span "[freycinet-support] Votre facture Internet est arrivée" at bounding box center [294, 157] width 327 height 7
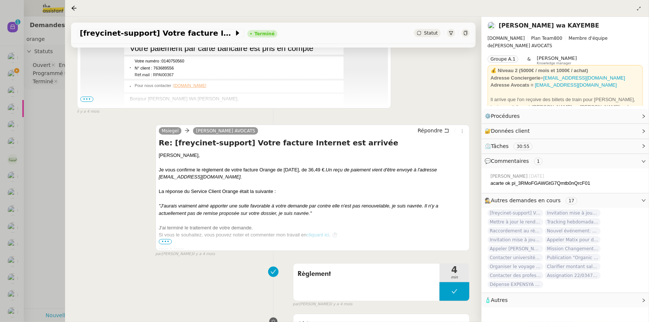
scroll to position [203, 0]
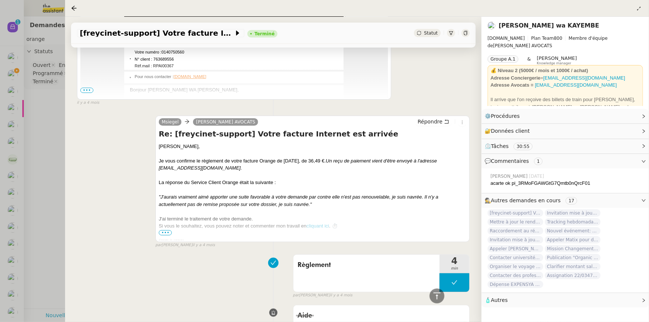
click at [167, 233] on span "•••" at bounding box center [165, 232] width 13 height 5
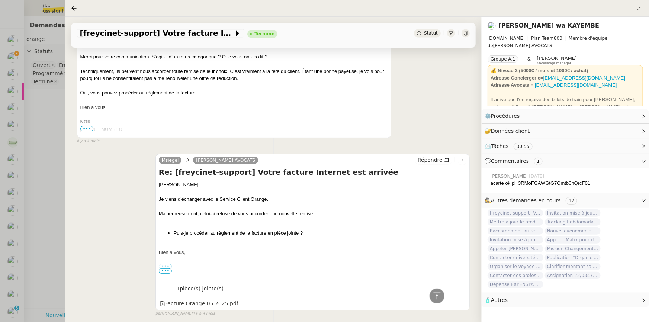
scroll to position [697, 0]
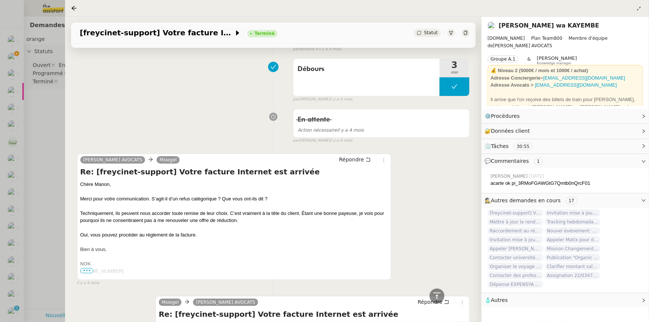
click at [38, 189] on div at bounding box center [324, 161] width 649 height 322
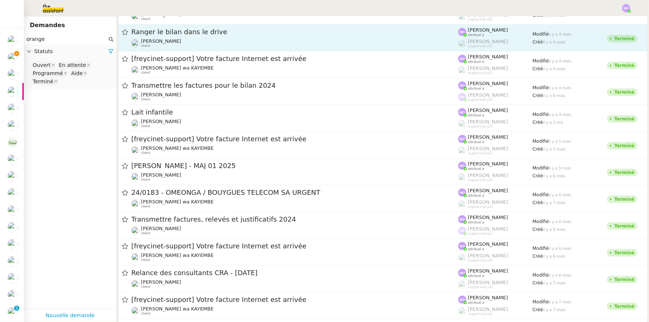
scroll to position [101, 0]
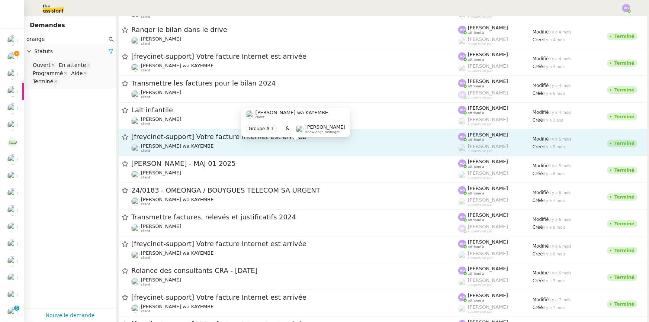
click at [216, 143] on div "[PERSON_NAME] wa KAYEMBE client" at bounding box center [294, 148] width 327 height 10
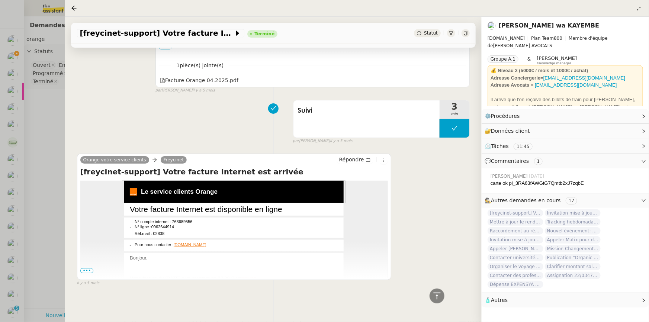
scroll to position [1033, 0]
click at [44, 167] on div at bounding box center [324, 161] width 649 height 322
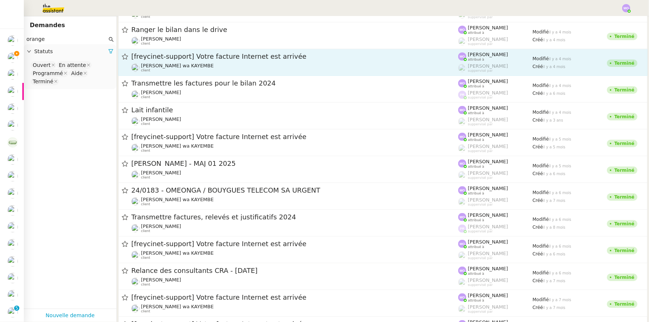
click at [245, 55] on span "[freycinet-support] Votre facture Internet est arrivée" at bounding box center [294, 56] width 327 height 7
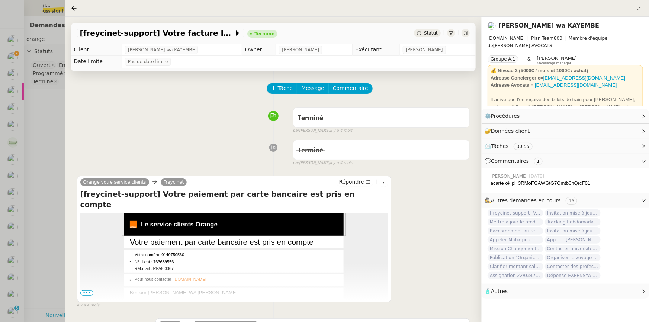
click at [57, 114] on div at bounding box center [324, 161] width 649 height 322
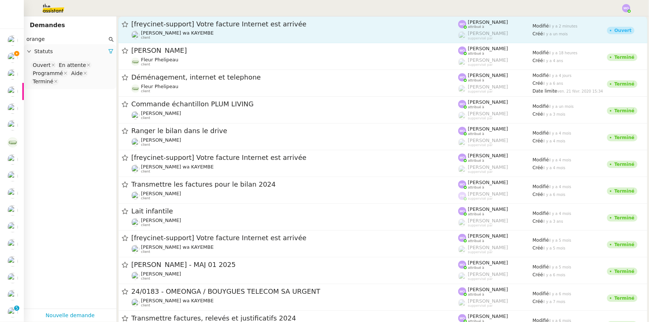
click at [234, 31] on div "[PERSON_NAME] wa KAYEMBE client" at bounding box center [294, 35] width 327 height 10
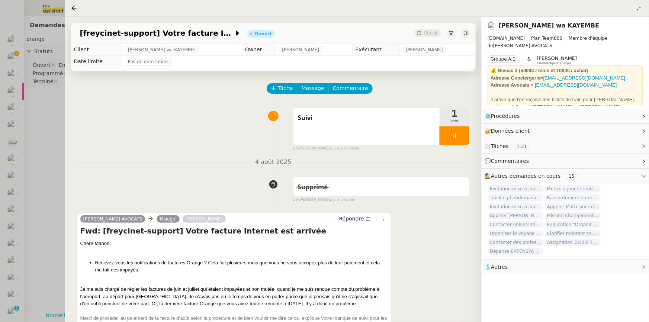
click at [45, 112] on div at bounding box center [324, 161] width 649 height 322
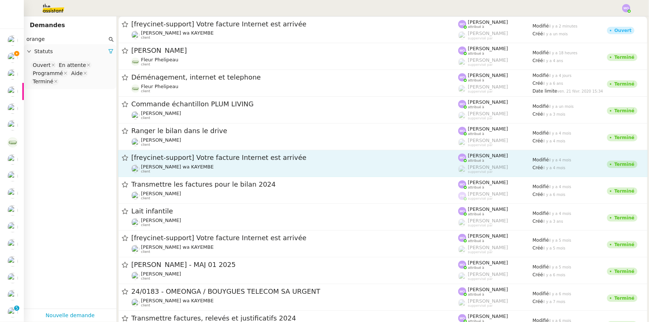
click at [188, 160] on span "[freycinet-support] Votre facture Internet est arrivée" at bounding box center [294, 157] width 327 height 7
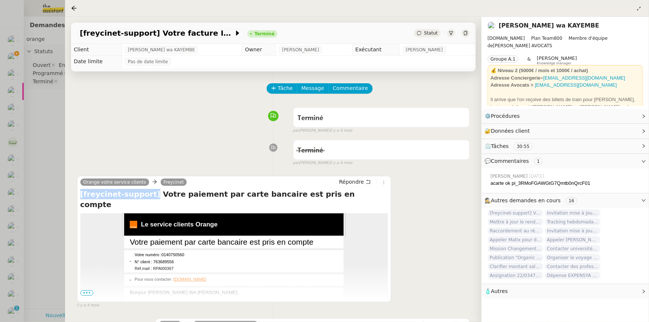
drag, startPoint x: 80, startPoint y: 194, endPoint x: 141, endPoint y: 194, distance: 61.0
click at [143, 194] on h4 "[freycinet-support] Votre paiement par carte bancaire est pris en compte" at bounding box center [234, 199] width 308 height 21
copy h4 "[freycinet-support]"
drag, startPoint x: 49, startPoint y: 123, endPoint x: 49, endPoint y: 92, distance: 31.6
click at [48, 119] on div at bounding box center [324, 161] width 649 height 322
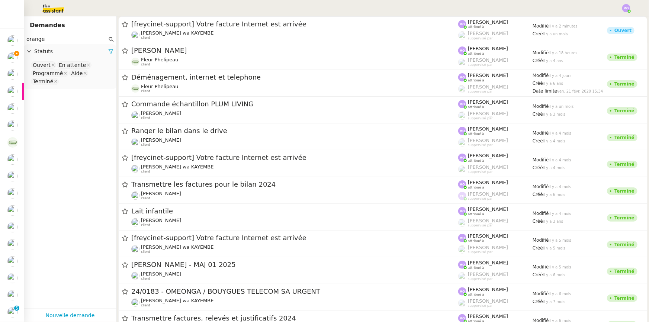
click at [50, 36] on input "orange" at bounding box center [66, 39] width 81 height 9
paste input "[freycinet-support]"
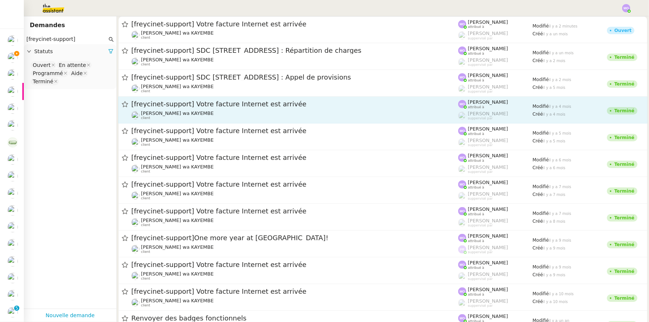
type input "[freycinet-support]"
click at [246, 111] on div "[PERSON_NAME] wa KAYEMBE client" at bounding box center [294, 115] width 327 height 10
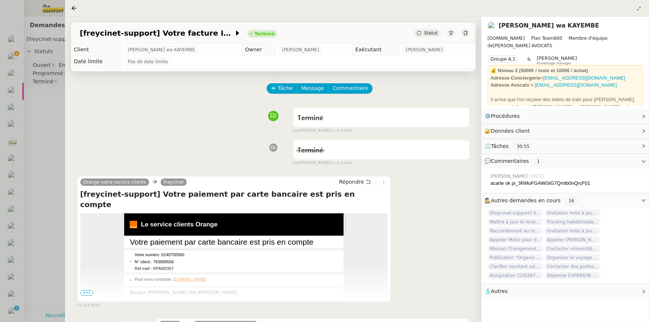
click at [53, 141] on div at bounding box center [324, 161] width 649 height 322
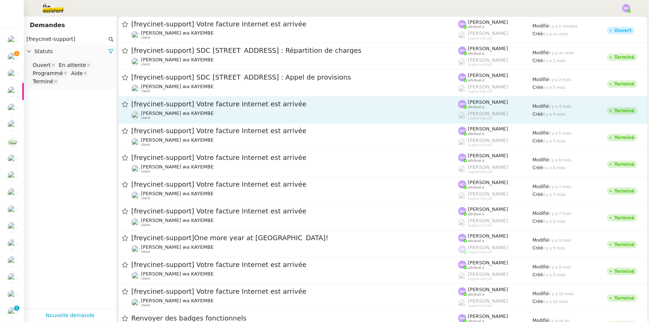
click at [245, 109] on div "[freycinet-support] Votre facture Internet est arrivée [PERSON_NAME] wa KAYEMBE…" at bounding box center [294, 110] width 327 height 20
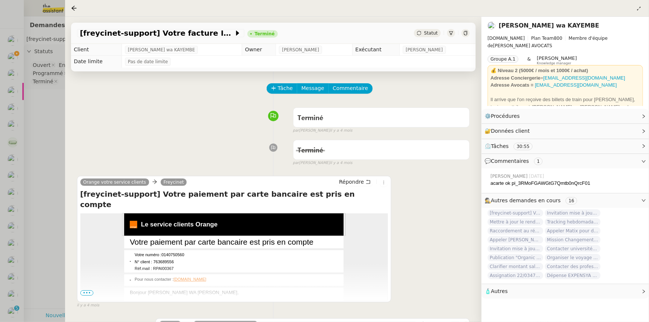
click at [50, 123] on div at bounding box center [324, 161] width 649 height 322
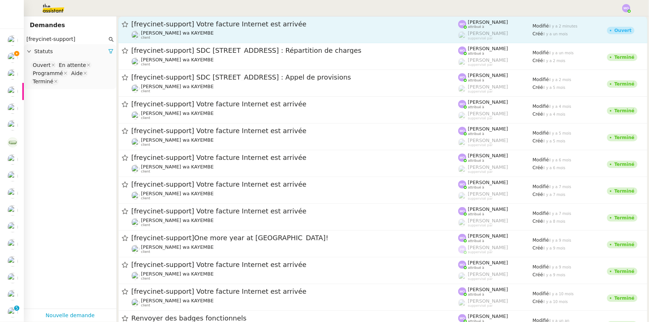
click at [209, 26] on span "[freycinet-support] Votre facture Internet est arrivée" at bounding box center [294, 24] width 327 height 7
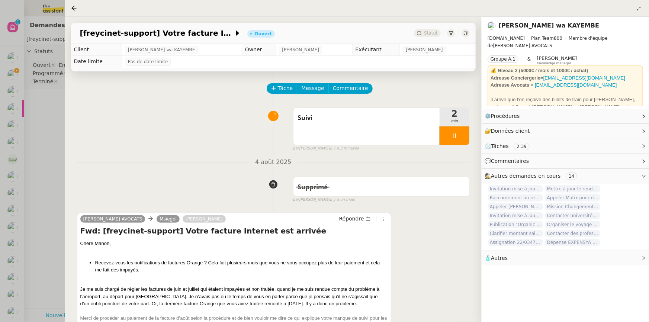
click at [51, 118] on div at bounding box center [324, 161] width 649 height 322
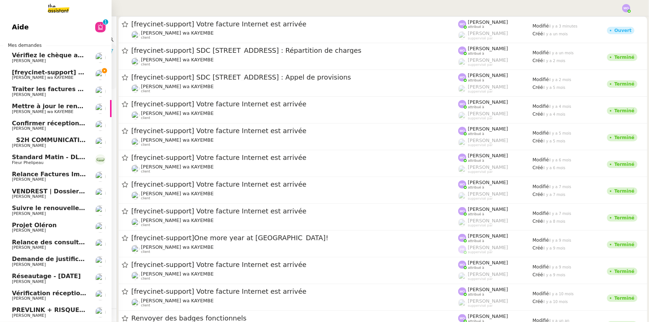
click at [58, 74] on span "[freycinet-support] Votre facture Internet est arrivée" at bounding box center [101, 72] width 179 height 7
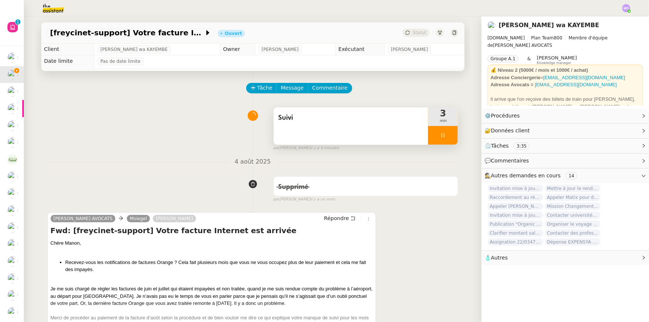
click at [439, 141] on div at bounding box center [443, 135] width 30 height 19
click at [443, 141] on button at bounding box center [450, 135] width 15 height 19
click at [433, 141] on button at bounding box center [443, 135] width 30 height 19
click at [433, 141] on div at bounding box center [435, 135] width 15 height 19
click at [323, 87] on span "Commentaire" at bounding box center [329, 88] width 35 height 9
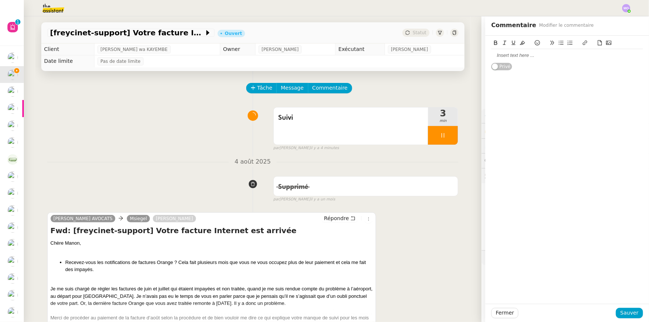
click at [505, 52] on div at bounding box center [567, 55] width 152 height 7
click at [580, 105] on div "Privé" at bounding box center [567, 170] width 164 height 268
click at [501, 59] on div at bounding box center [567, 55] width 152 height 13
click at [592, 83] on div "Serait-il possible de vérifier si nous avions reçu les notifications" at bounding box center [567, 83] width 152 height 7
click at [634, 81] on div "Serait-il possible de vérifier si nous avions reçu des notifications" at bounding box center [567, 83] width 152 height 7
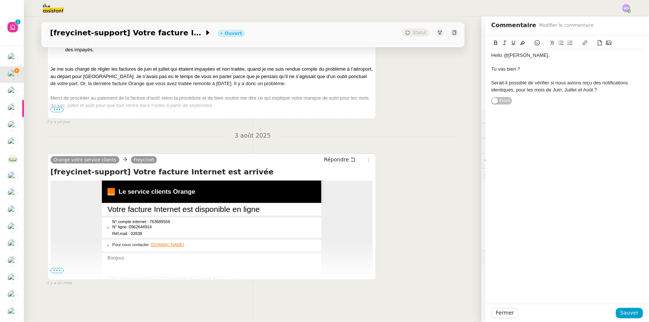
scroll to position [224, 0]
click at [556, 91] on div "Serait-il possible de vérifier si nous avions reçu des notifications identiques…" at bounding box center [567, 87] width 152 height 14
click at [629, 313] on span "Sauver" at bounding box center [629, 313] width 18 height 9
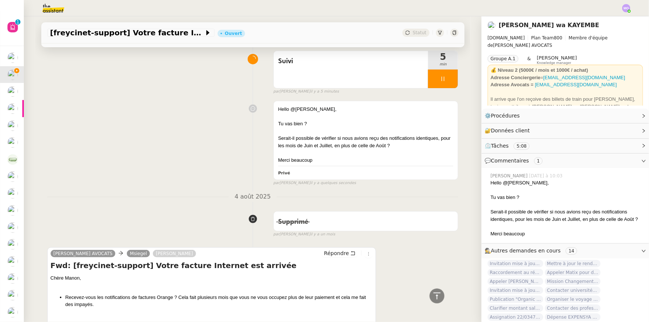
scroll to position [45, 0]
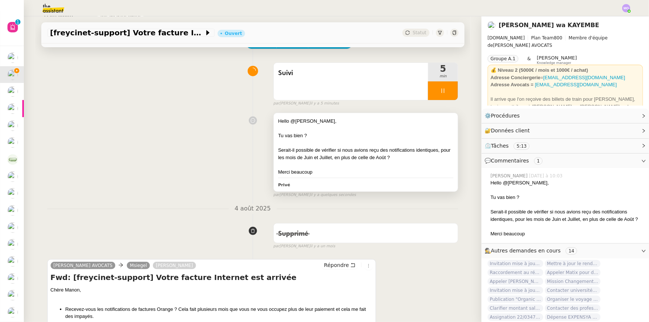
click at [370, 161] on div "Serait-il possible de vérifier si nous avions reçu des notifications identiques…" at bounding box center [366, 154] width 176 height 15
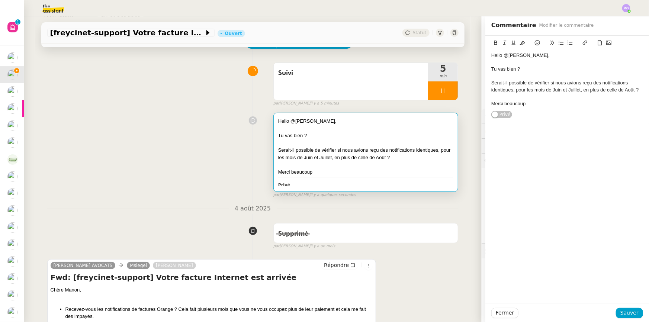
drag, startPoint x: 617, startPoint y: 90, endPoint x: 609, endPoint y: 110, distance: 20.7
click at [617, 91] on div "Serait-il possible de vérifier si nous avions reçu des notifications identiques…" at bounding box center [567, 87] width 152 height 14
click at [621, 313] on span "Sauver" at bounding box center [629, 313] width 18 height 9
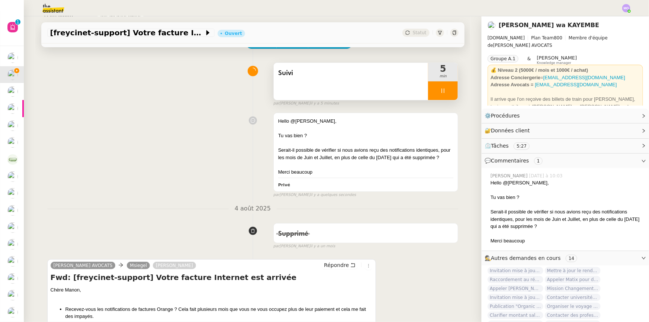
click at [441, 97] on div at bounding box center [443, 90] width 30 height 19
click at [443, 97] on button at bounding box center [450, 90] width 15 height 19
click at [419, 30] on span "Statut" at bounding box center [420, 32] width 14 height 5
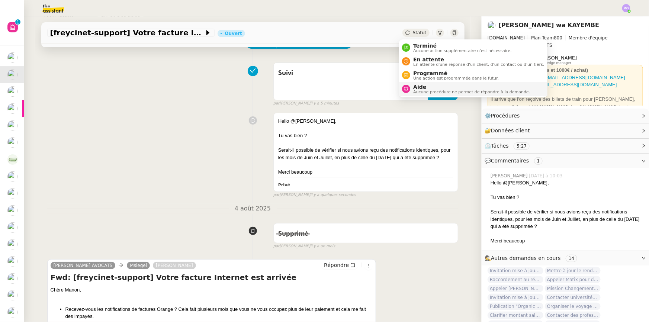
click at [422, 90] on span "Aucune procédure ne permet de répondre à la demande." at bounding box center [471, 92] width 117 height 4
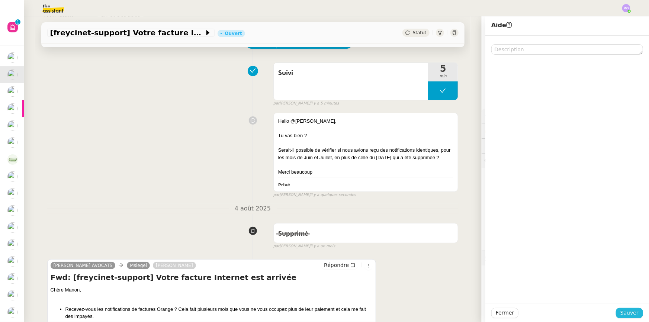
click at [623, 312] on span "Sauver" at bounding box center [629, 313] width 18 height 9
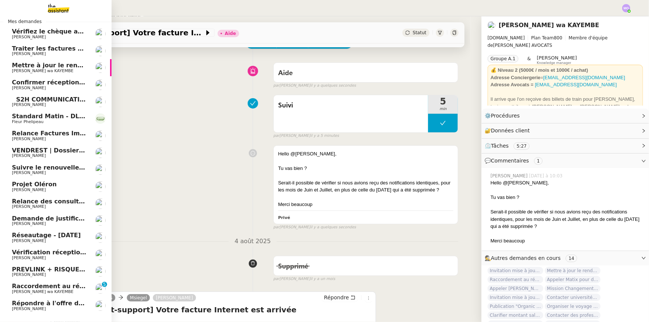
scroll to position [62, 0]
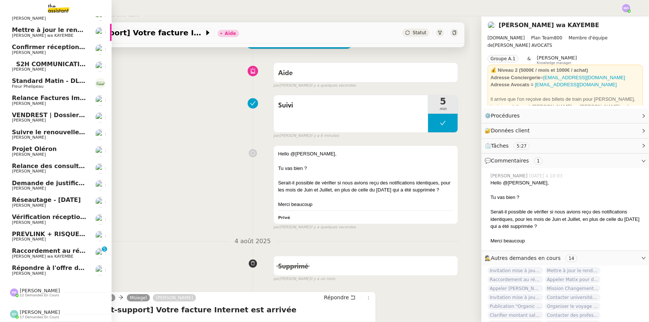
click at [46, 271] on span "[PERSON_NAME]" at bounding box center [29, 273] width 34 height 5
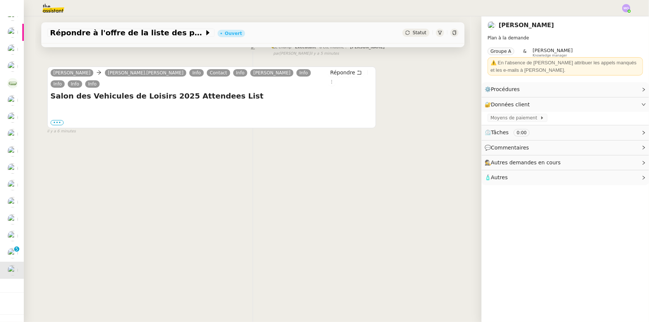
scroll to position [99, 0]
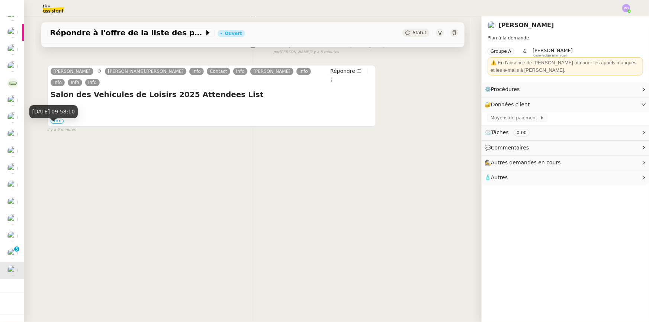
click at [55, 117] on div "[DATE] 09:58:10" at bounding box center [53, 111] width 49 height 13
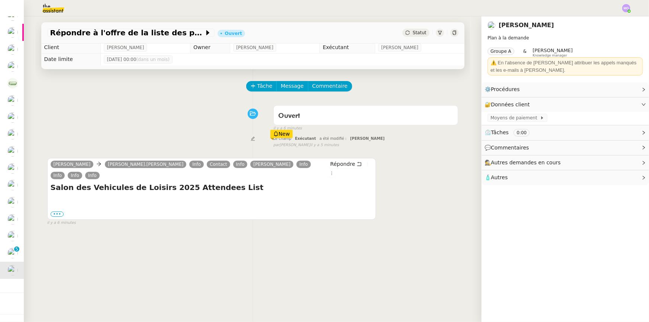
scroll to position [0, 0]
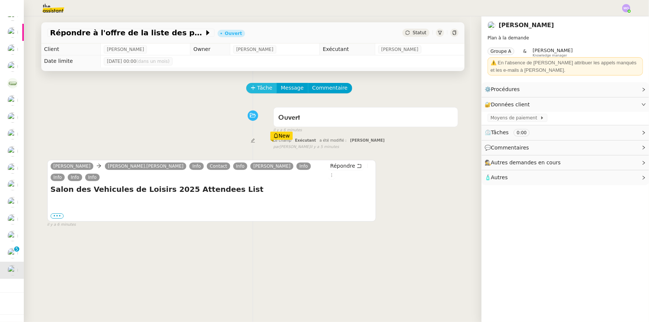
click at [251, 90] on icon at bounding box center [253, 87] width 5 height 5
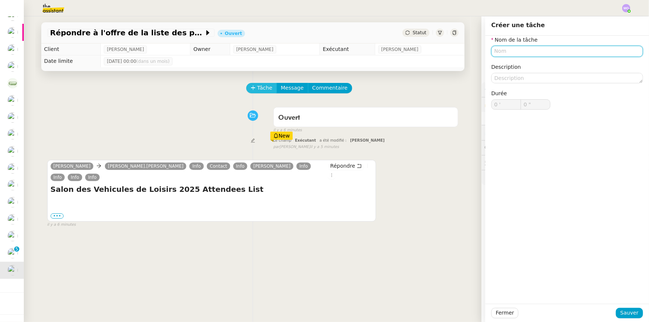
paste input "[freycinet-support]"
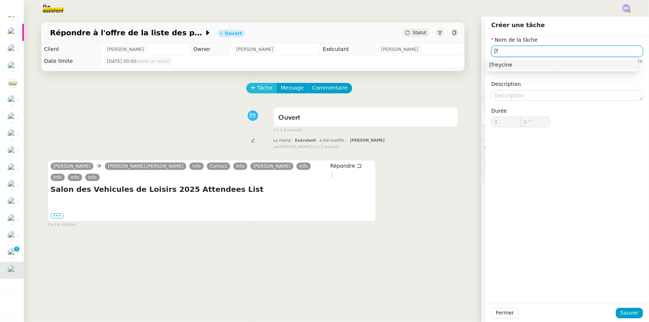
type input "["
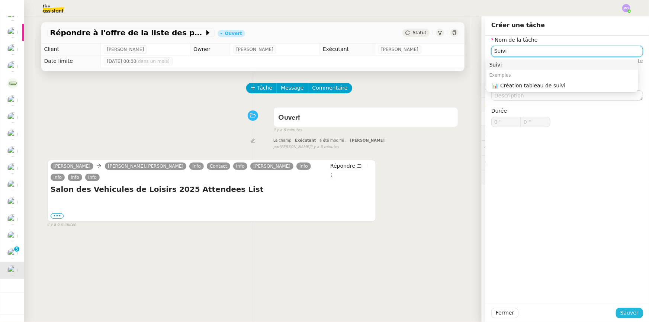
type input "Suivi"
click at [616, 309] on button "Sauver" at bounding box center [629, 313] width 27 height 10
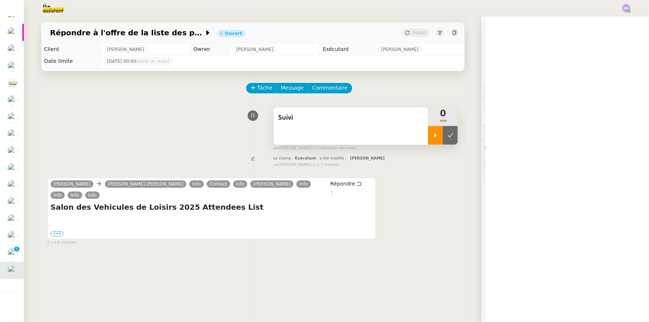
click at [434, 136] on icon at bounding box center [435, 135] width 3 height 4
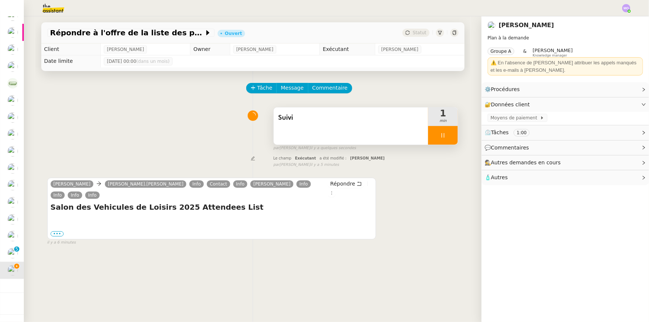
click at [447, 137] on div at bounding box center [443, 135] width 30 height 19
click at [447, 137] on icon at bounding box center [450, 135] width 6 height 6
click at [417, 31] on span "Statut" at bounding box center [420, 32] width 14 height 5
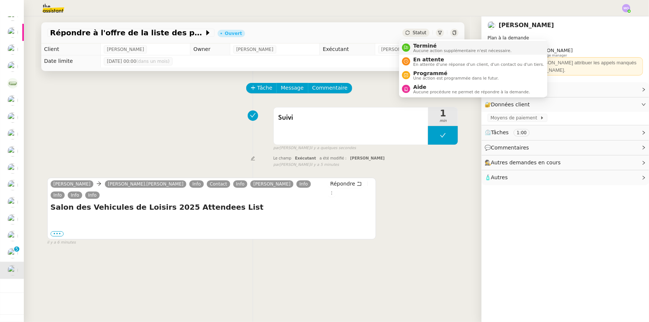
click at [425, 45] on span "Terminé" at bounding box center [462, 46] width 98 height 6
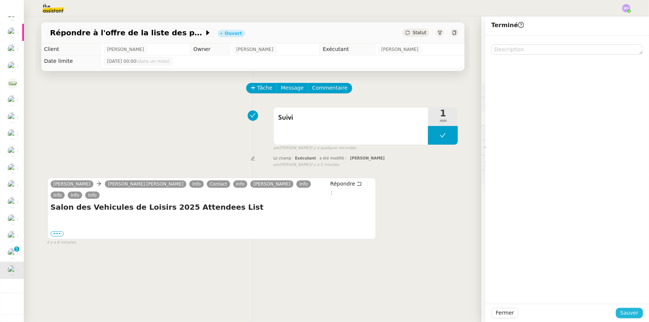
click at [622, 310] on span "Sauver" at bounding box center [629, 313] width 18 height 9
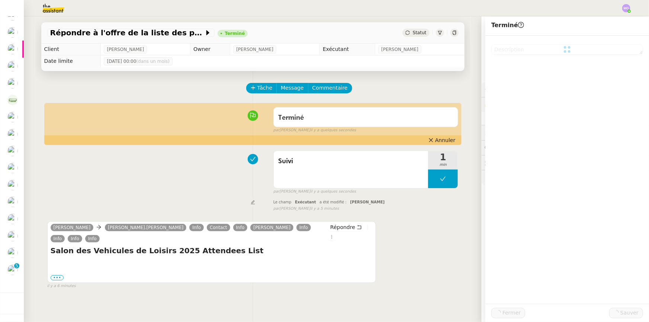
scroll to position [63, 0]
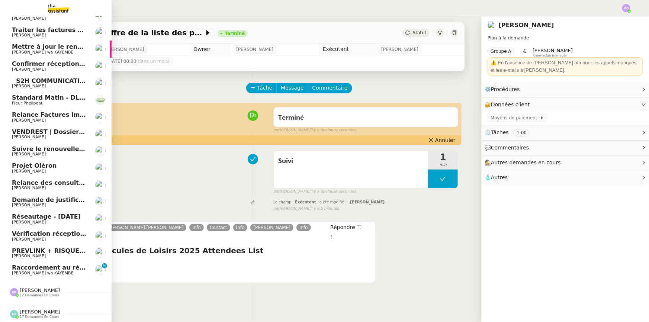
click at [48, 264] on span "Raccordement au réseau Naxoo" at bounding box center [65, 267] width 107 height 7
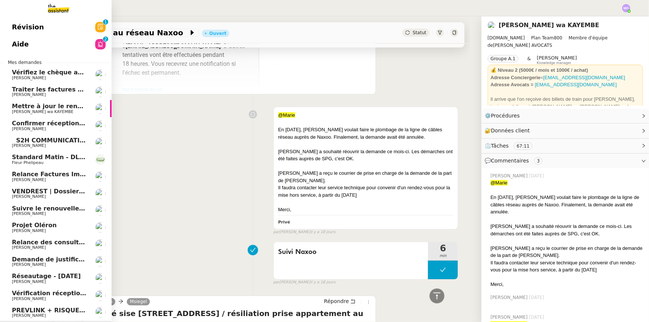
click at [56, 125] on span "Confirmer réception facture [DATE]" at bounding box center [71, 123] width 118 height 7
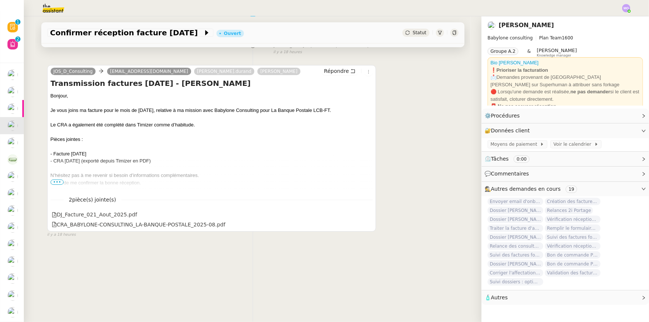
scroll to position [99, 0]
click at [60, 182] on p "N’hésitez pas à me revenir si besoin d’informations complémentaires. Merci de m…" at bounding box center [212, 179] width 322 height 15
click at [55, 180] on span "•••" at bounding box center [57, 182] width 13 height 5
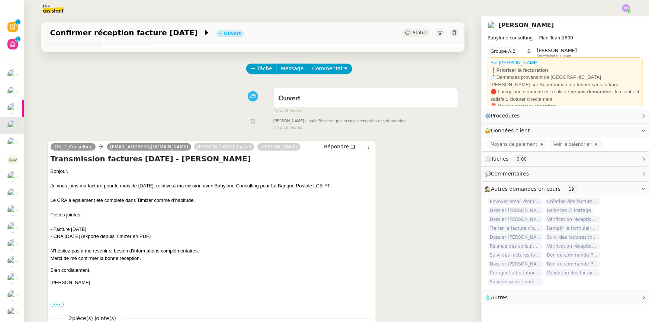
scroll to position [0, 0]
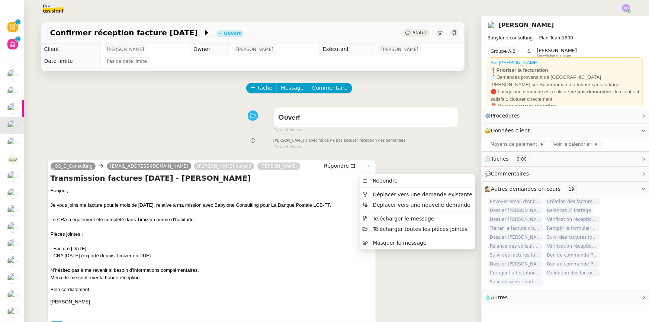
click at [366, 166] on icon at bounding box center [368, 166] width 4 height 4
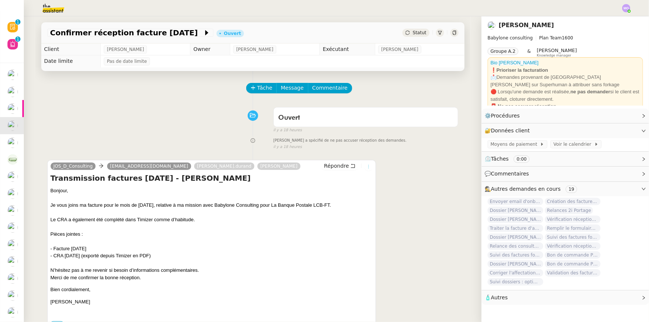
drag, startPoint x: 364, startPoint y: 164, endPoint x: 369, endPoint y: 171, distance: 8.3
click at [365, 164] on button at bounding box center [369, 167] width 8 height 8
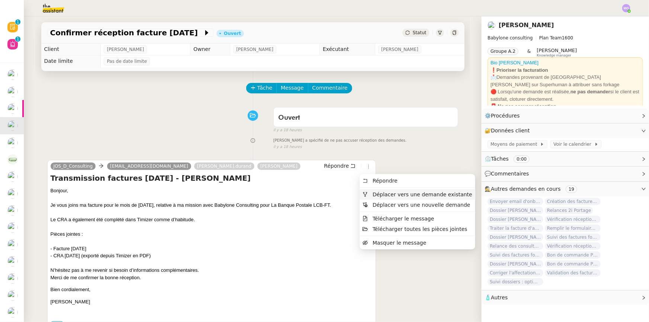
click at [383, 193] on span "Déplacer vers une demande existante" at bounding box center [423, 195] width 100 height 6
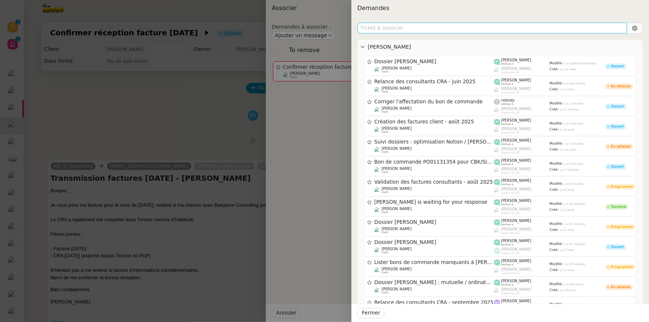
click at [407, 26] on input "text" at bounding box center [492, 28] width 270 height 11
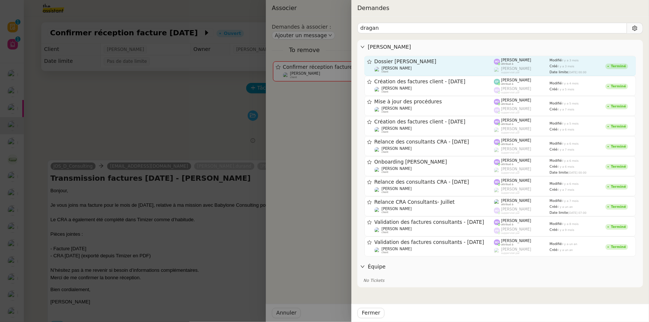
type input "dragan"
click at [413, 66] on div "[PERSON_NAME] client" at bounding box center [435, 69] width 120 height 7
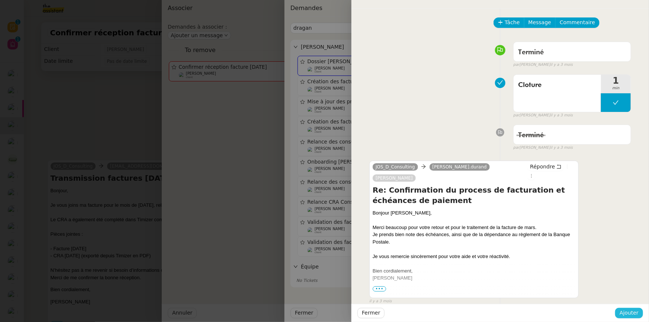
click at [630, 315] on span "Ajouter" at bounding box center [629, 313] width 19 height 9
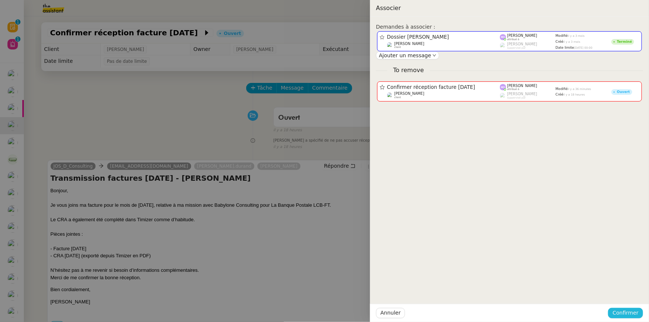
click at [630, 315] on span "Confirmer" at bounding box center [626, 313] width 26 height 9
click at [628, 294] on span "Ajouter" at bounding box center [626, 293] width 19 height 7
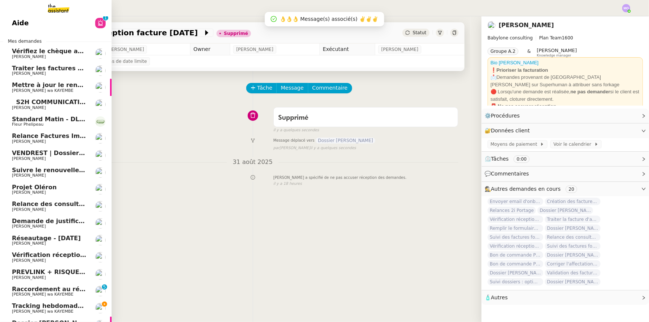
scroll to position [80, 0]
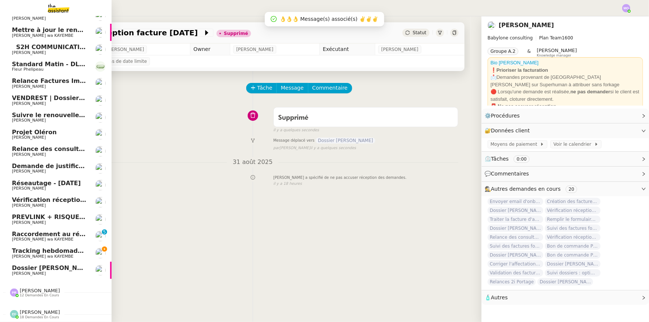
click at [43, 266] on span "Dossier [PERSON_NAME]" at bounding box center [53, 267] width 83 height 7
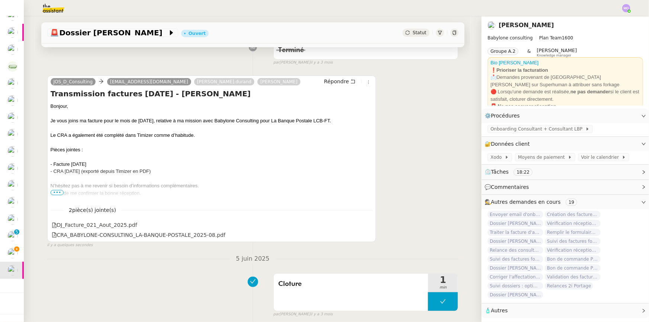
scroll to position [135, 0]
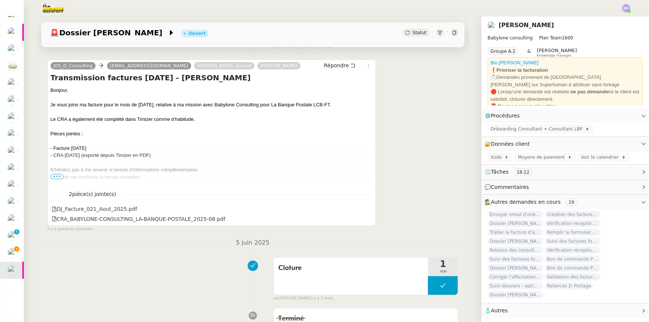
click at [74, 253] on div "[DATE] Cloture 1 min false par [PERSON_NAME] [DATE] 👌👌👌 message envoyé ✌️✌️✌️ u…" at bounding box center [252, 269] width 411 height 63
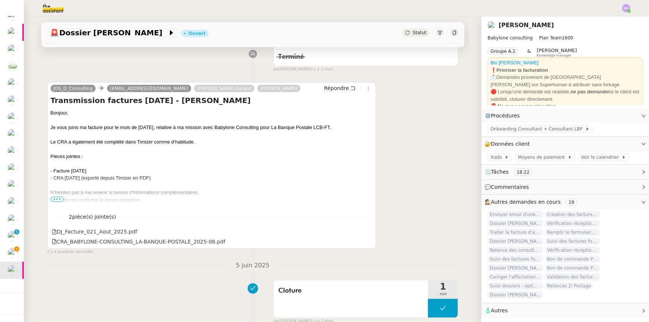
scroll to position [0, 0]
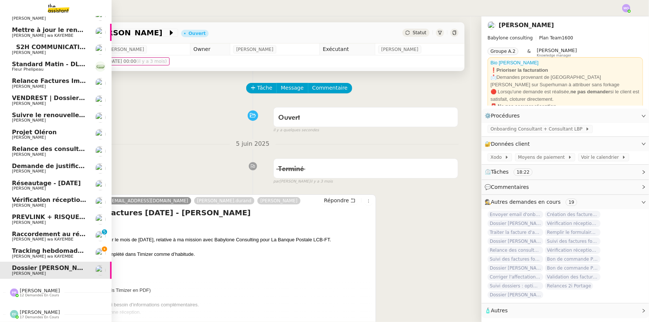
click at [50, 248] on span "Tracking hebdomadaire semaine 1 septembre 2025" at bounding box center [98, 250] width 172 height 7
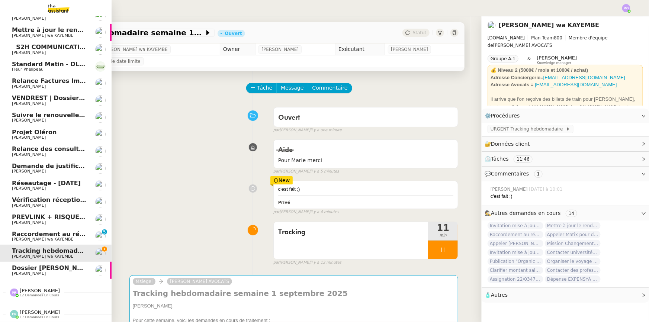
click at [37, 264] on span "Dossier [PERSON_NAME]" at bounding box center [53, 267] width 83 height 7
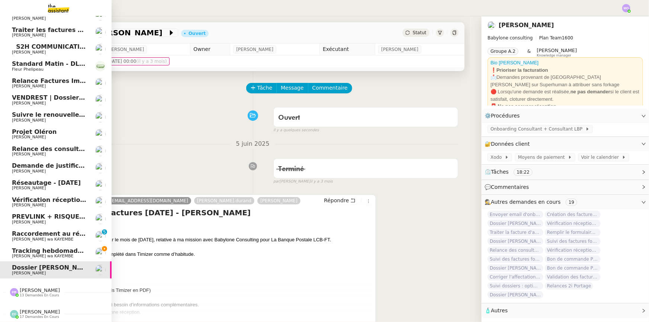
scroll to position [62, 0]
click at [30, 310] on span "[PERSON_NAME]" at bounding box center [40, 312] width 40 height 6
click at [33, 315] on span "18 demandes en cours" at bounding box center [39, 317] width 39 height 4
click at [31, 315] on span "18 demandes en cours" at bounding box center [39, 317] width 39 height 4
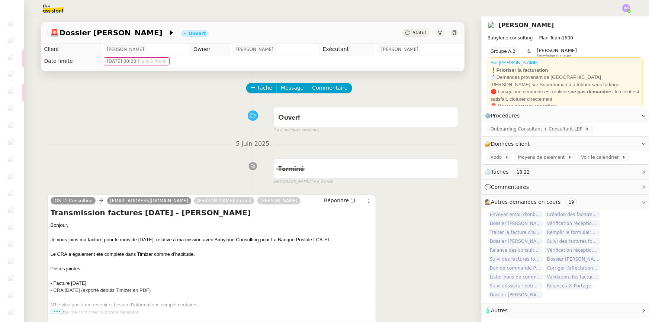
scroll to position [63, 0]
click at [153, 161] on div "Terminé false par [PERSON_NAME] [DATE]" at bounding box center [252, 170] width 411 height 30
click at [414, 32] on span "Statut" at bounding box center [420, 32] width 14 height 5
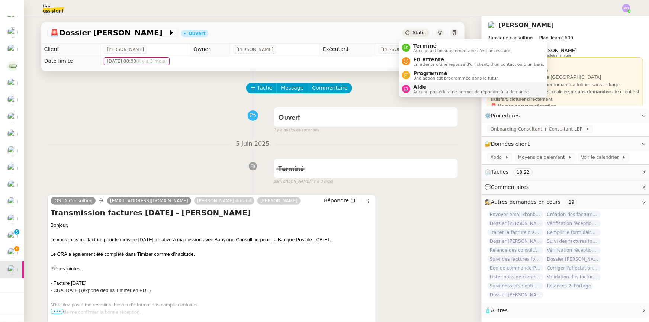
click at [423, 90] on span "Aucune procédure ne permet de répondre à la demande." at bounding box center [471, 92] width 117 height 4
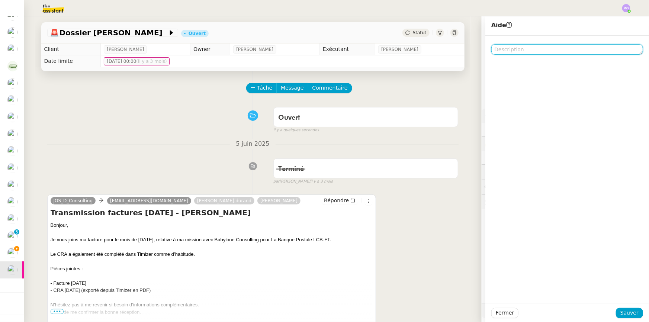
click at [508, 52] on textarea at bounding box center [567, 49] width 152 height 10
type textarea "Pour [PERSON_NAME]"
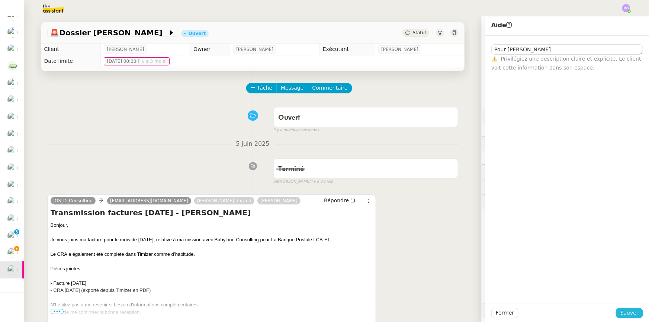
click at [625, 312] on span "Sauver" at bounding box center [629, 313] width 18 height 9
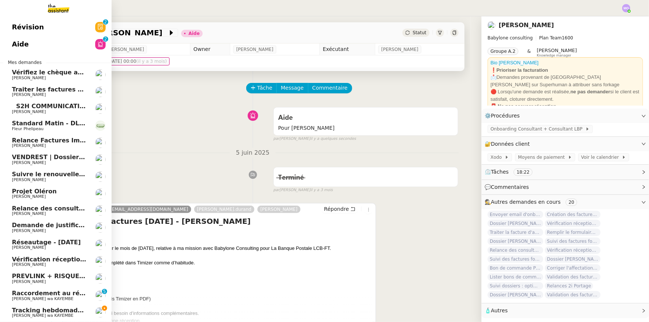
click at [52, 127] on span "Fleur Phelipeau" at bounding box center [49, 129] width 75 height 4
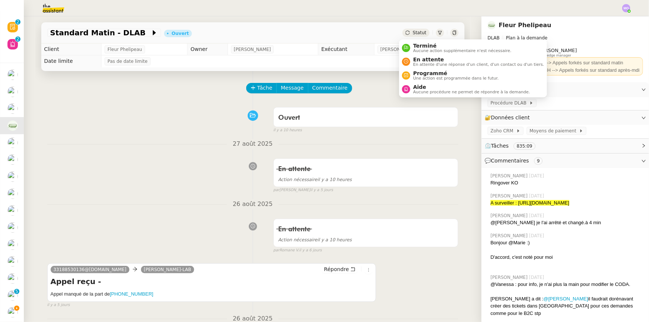
click at [413, 34] on span "Statut" at bounding box center [420, 32] width 14 height 5
click at [423, 60] on span "En attente" at bounding box center [478, 60] width 131 height 6
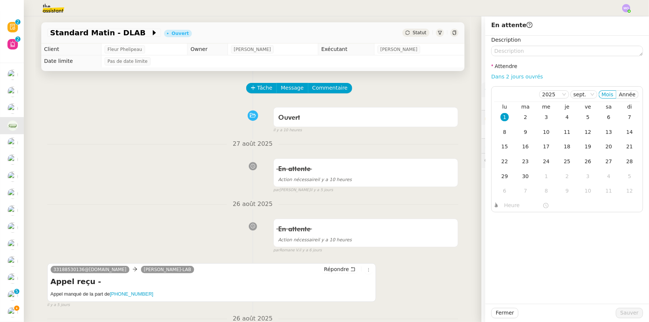
click at [491, 76] on link "Dans 2 jours ouvrés" at bounding box center [517, 77] width 52 height 6
type input "07:00"
click at [521, 115] on div "2" at bounding box center [525, 117] width 8 height 8
click at [620, 314] on span "Sauver" at bounding box center [629, 313] width 18 height 9
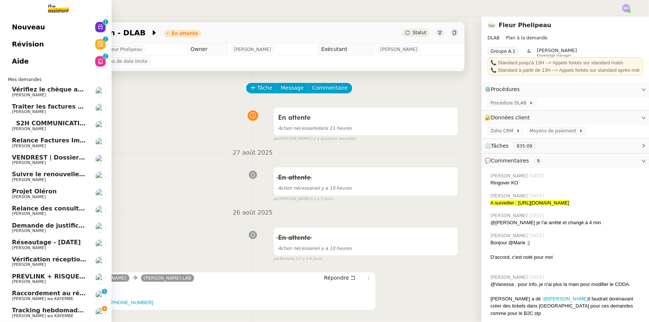
click at [62, 94] on span "[PERSON_NAME]" at bounding box center [49, 95] width 75 height 4
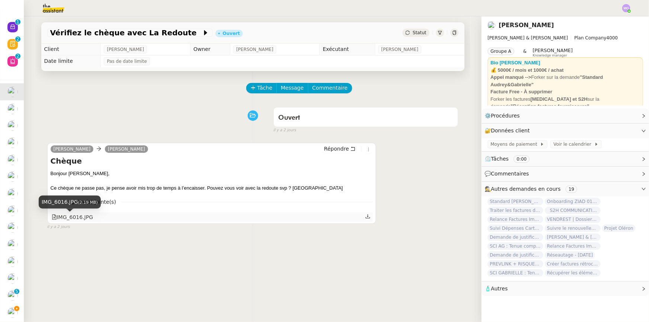
click at [70, 218] on div "IMG_6016.JPG" at bounding box center [73, 217] width 42 height 9
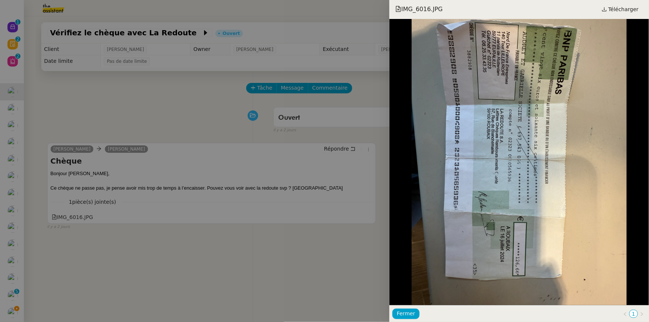
click at [196, 122] on div at bounding box center [324, 161] width 649 height 322
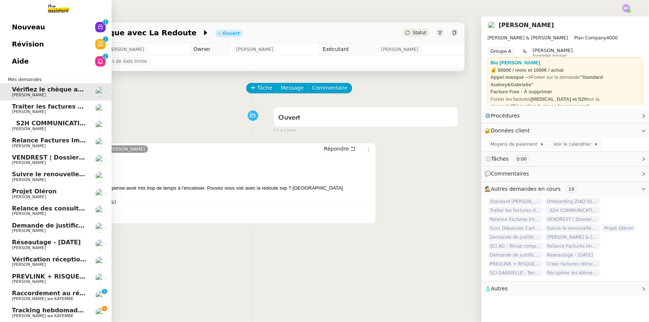
click at [43, 103] on span "Traiter les factures d'[DATE]" at bounding box center [59, 106] width 94 height 7
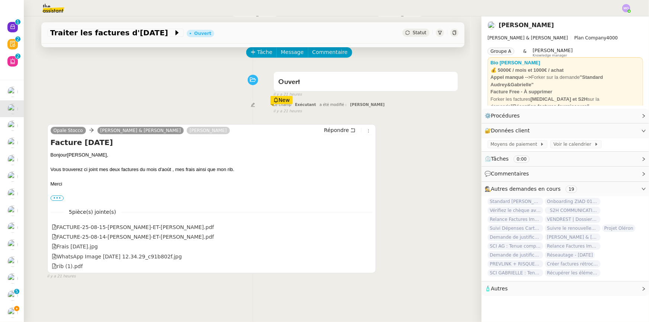
scroll to position [67, 0]
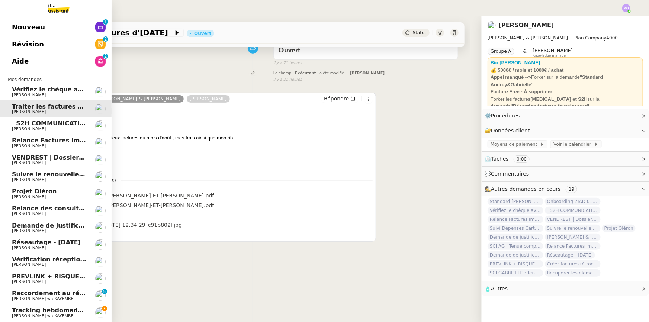
click at [46, 123] on span "​​ ​​ ​S2H COMMUNICATION​ ​Facture​ ​FAC02214127​ ​" at bounding box center [89, 123] width 155 height 7
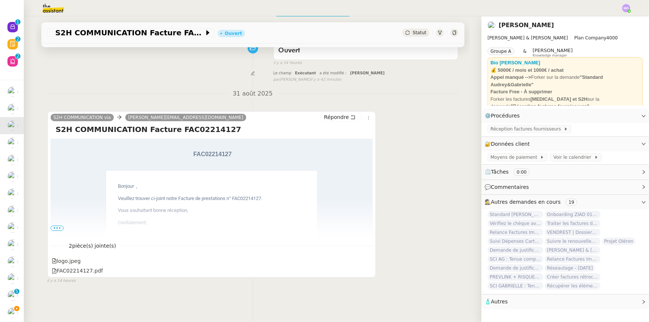
click at [182, 301] on div "Tâche Message Commentaire Veuillez patienter une erreur s'est produite 👌👌👌 mess…" at bounding box center [252, 165] width 435 height 322
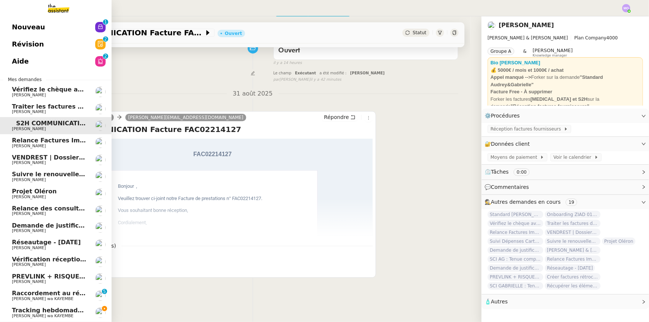
click at [60, 310] on span "Tracking hebdomadaire semaine 1 septembre 2025" at bounding box center [98, 310] width 172 height 7
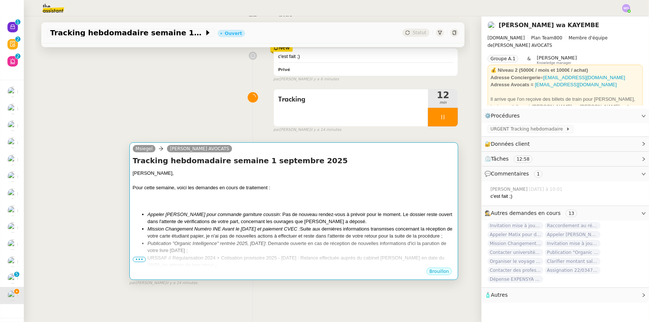
scroll to position [137, 0]
click at [134, 257] on span "•••" at bounding box center [139, 259] width 13 height 5
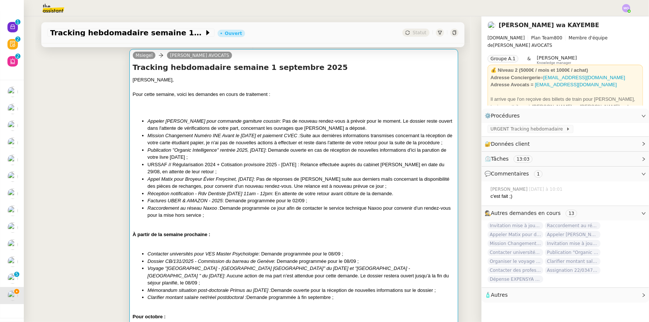
scroll to position [238, 0]
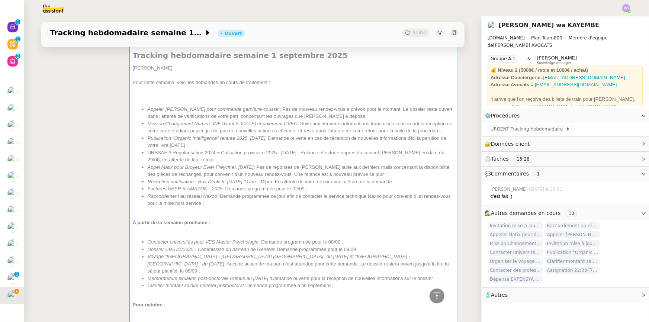
click at [62, 182] on div "Msiegel [PERSON_NAME] AVOCATS Tracking hebdomadaire semaine [DATE] Chère [PERSO…" at bounding box center [252, 202] width 411 height 343
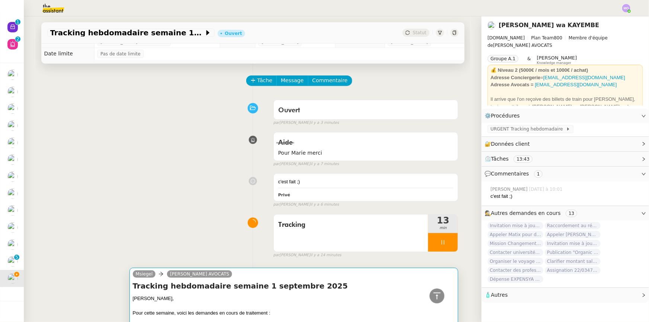
scroll to position [0, 0]
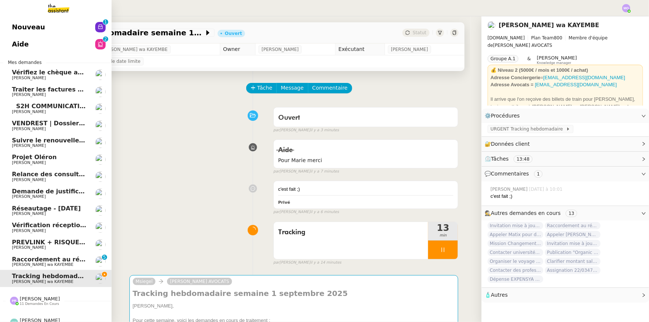
click at [44, 264] on span "[PERSON_NAME] wa KAYEMBE" at bounding box center [42, 264] width 61 height 5
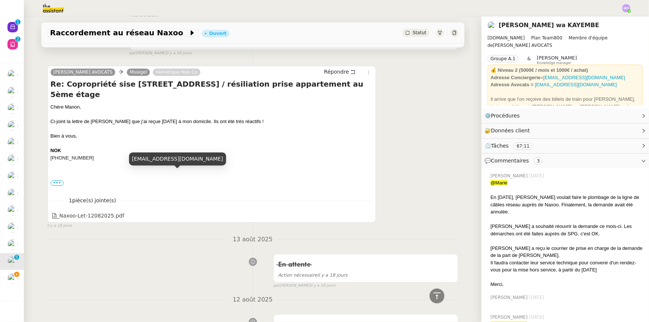
scroll to position [1082, 0]
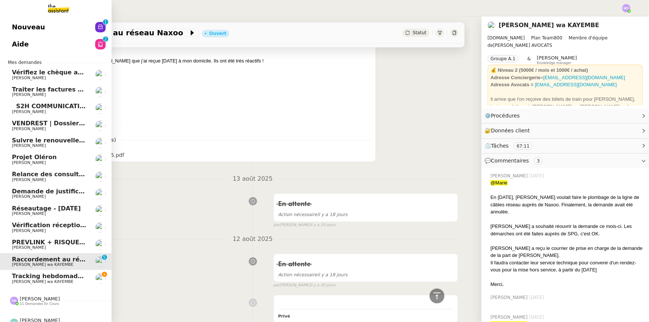
click at [44, 189] on span "Demande de justificatifs Pennylane - [DATE]" at bounding box center [86, 191] width 148 height 7
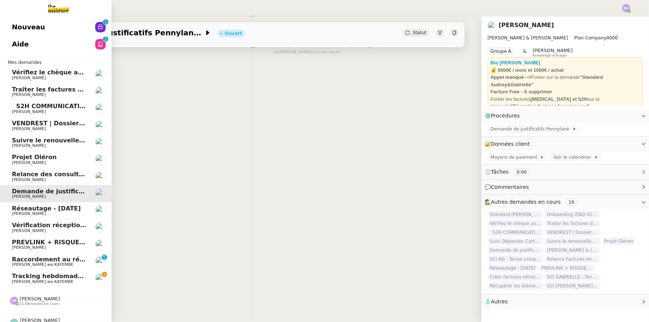
scroll to position [99, 0]
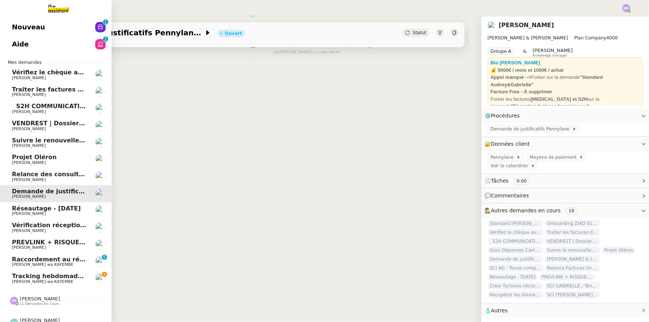
click at [48, 257] on span "Raccordement au réseau Naxoo" at bounding box center [65, 259] width 107 height 7
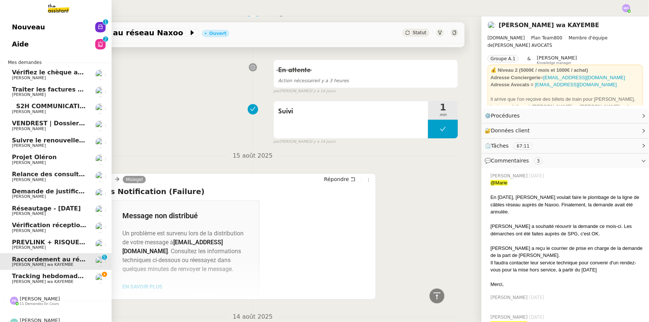
scroll to position [509, 0]
